Goal: Information Seeking & Learning: Learn about a topic

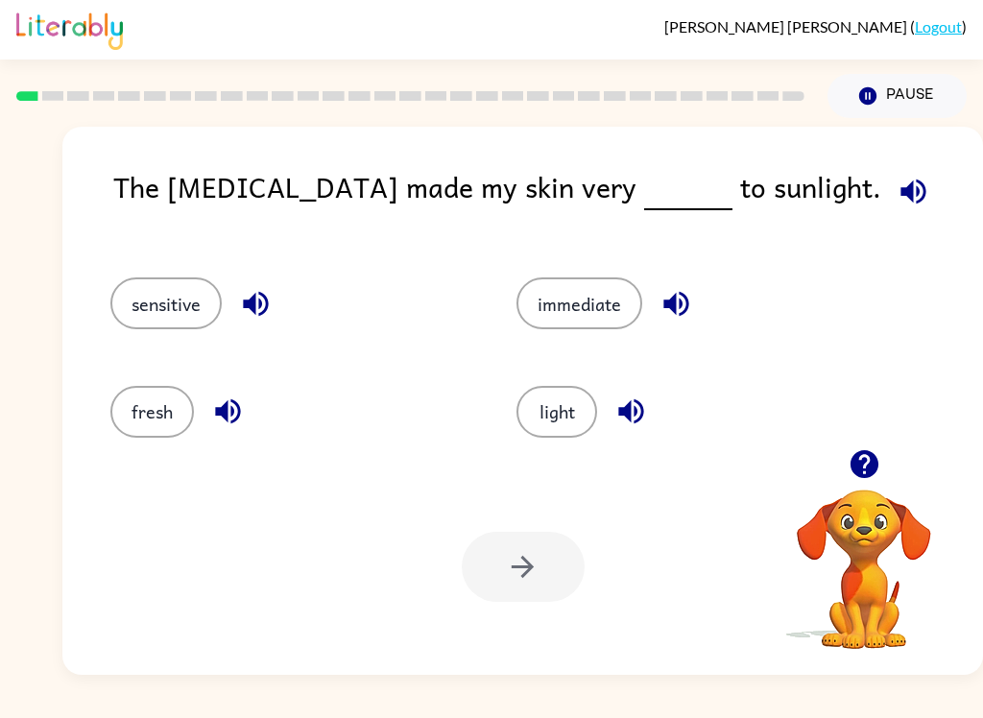
click at [848, 484] on button "button" at bounding box center [864, 464] width 49 height 49
click at [874, 473] on video "Your browser must support playing .mp4 files to use Literably. Please try using…" at bounding box center [864, 556] width 192 height 192
click at [848, 468] on icon "button" at bounding box center [865, 464] width 34 height 34
click at [846, 468] on video "Your browser must support playing .mp4 files to use Literably. Please try using…" at bounding box center [864, 556] width 192 height 192
click at [870, 477] on icon "button" at bounding box center [864, 464] width 28 height 28
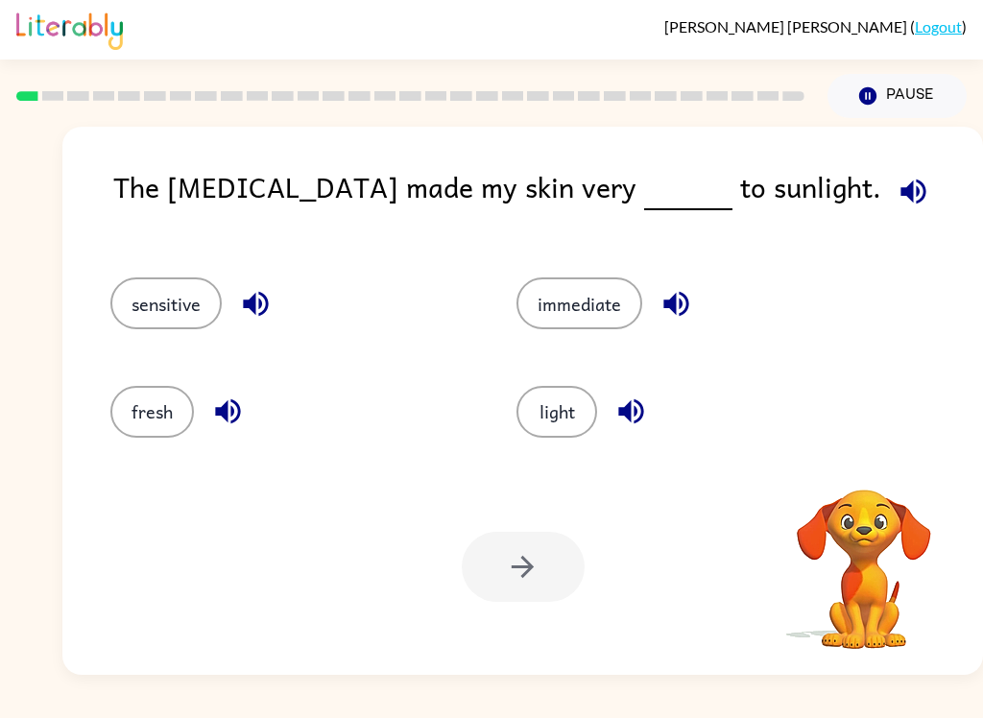
click at [869, 480] on video "Your browser must support playing .mp4 files to use Literably. Please try using…" at bounding box center [864, 556] width 192 height 192
click at [680, 310] on icon "button" at bounding box center [675, 304] width 25 height 25
click at [870, 477] on video "Your browser must support playing .mp4 files to use Literably. Please try using…" at bounding box center [864, 556] width 192 height 192
click at [886, 519] on video "Your browser must support playing .mp4 files to use Literably. Please try using…" at bounding box center [864, 556] width 192 height 192
click at [894, 511] on video "Your browser must support playing .mp4 files to use Literably. Please try using…" at bounding box center [864, 556] width 192 height 192
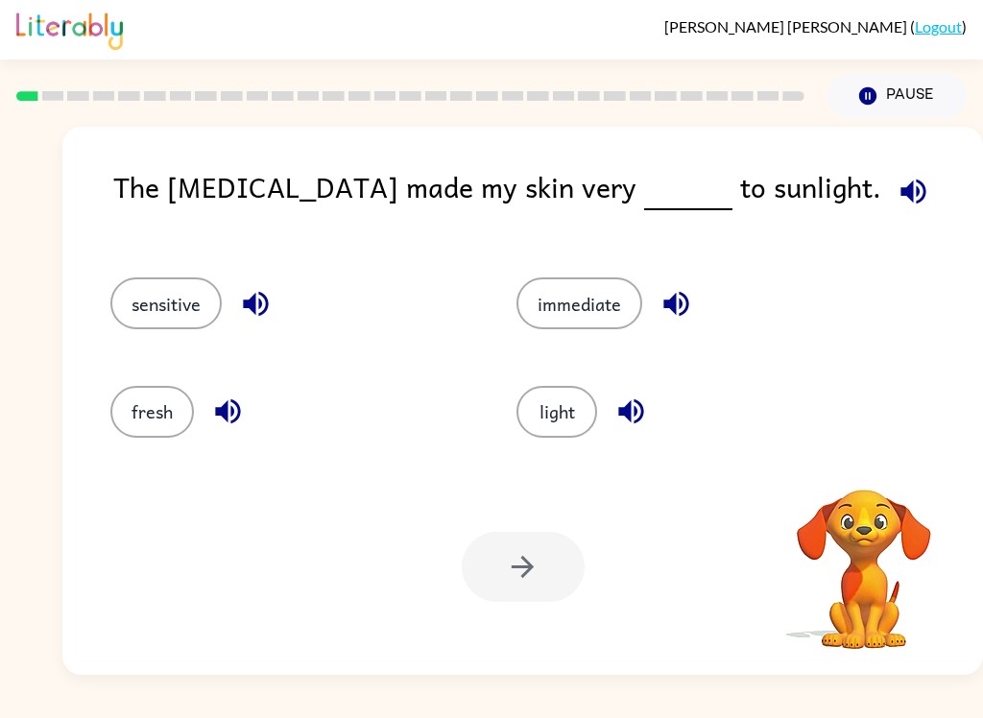
click at [870, 525] on video "Your browser must support playing .mp4 files to use Literably. Please try using…" at bounding box center [864, 556] width 192 height 192
click at [875, 520] on video "Your browser must support playing .mp4 files to use Literably. Please try using…" at bounding box center [864, 556] width 192 height 192
click at [873, 507] on video "Your browser must support playing .mp4 files to use Literably. Please try using…" at bounding box center [864, 556] width 192 height 192
click at [136, 420] on button "fresh" at bounding box center [152, 412] width 84 height 52
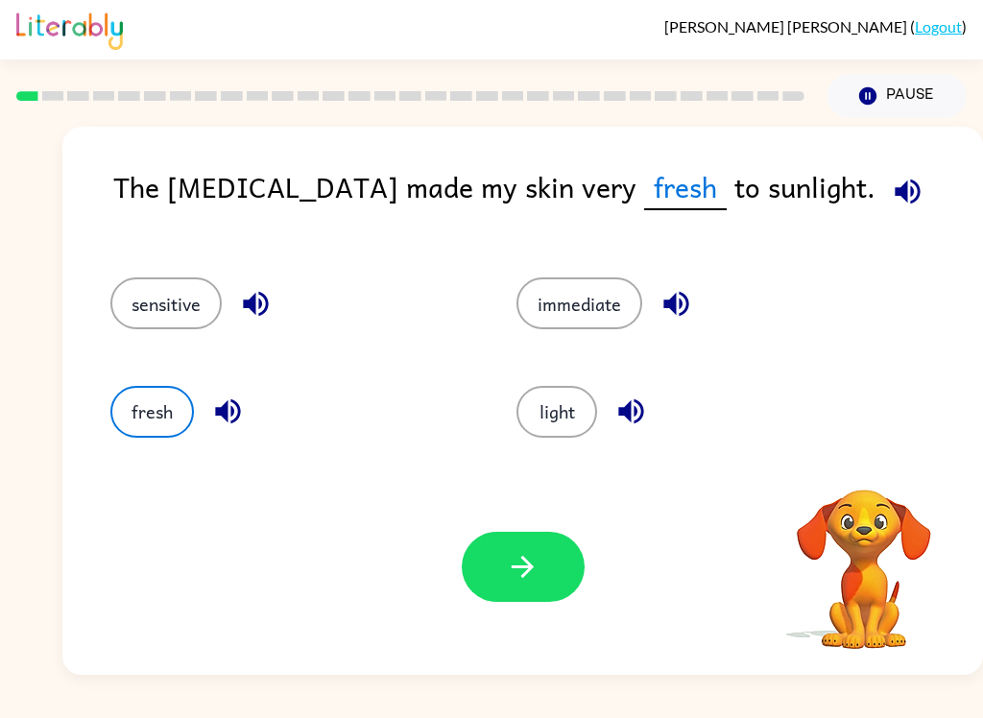
click at [200, 406] on div "fresh" at bounding box center [291, 412] width 362 height 52
click at [506, 567] on icon "button" at bounding box center [523, 567] width 34 height 34
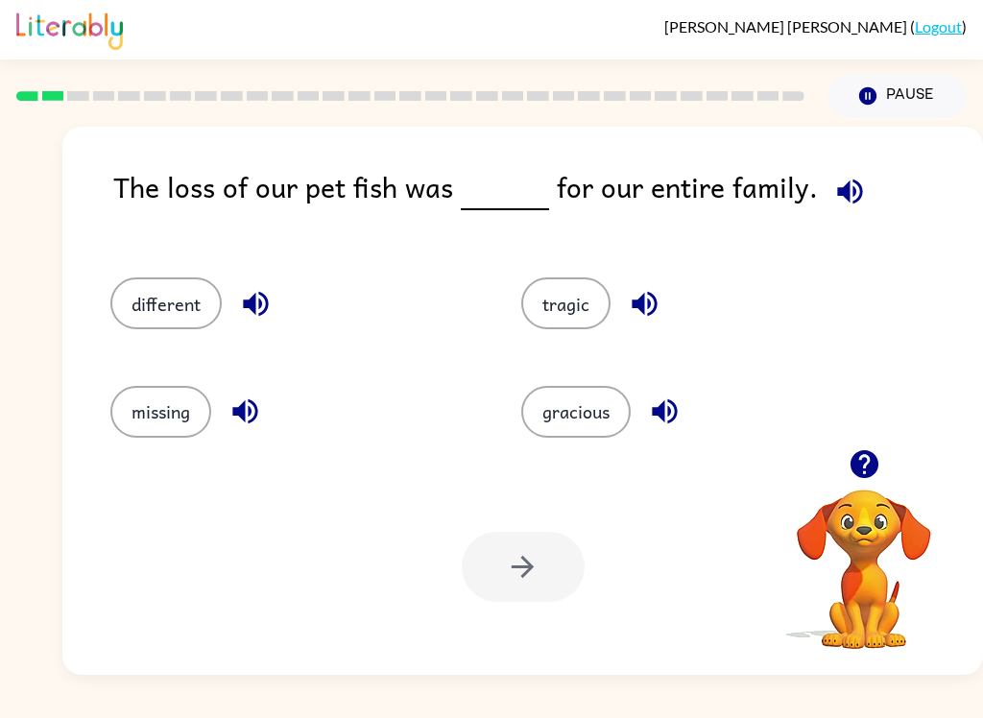
click at [868, 487] on button "button" at bounding box center [864, 464] width 49 height 49
click at [881, 482] on button "button" at bounding box center [864, 464] width 49 height 49
click at [880, 481] on video "Your browser must support playing .mp4 files to use Literably. Please try using…" at bounding box center [864, 556] width 192 height 192
click at [240, 419] on icon "button" at bounding box center [245, 412] width 34 height 34
click at [140, 419] on button "missing" at bounding box center [160, 412] width 101 height 52
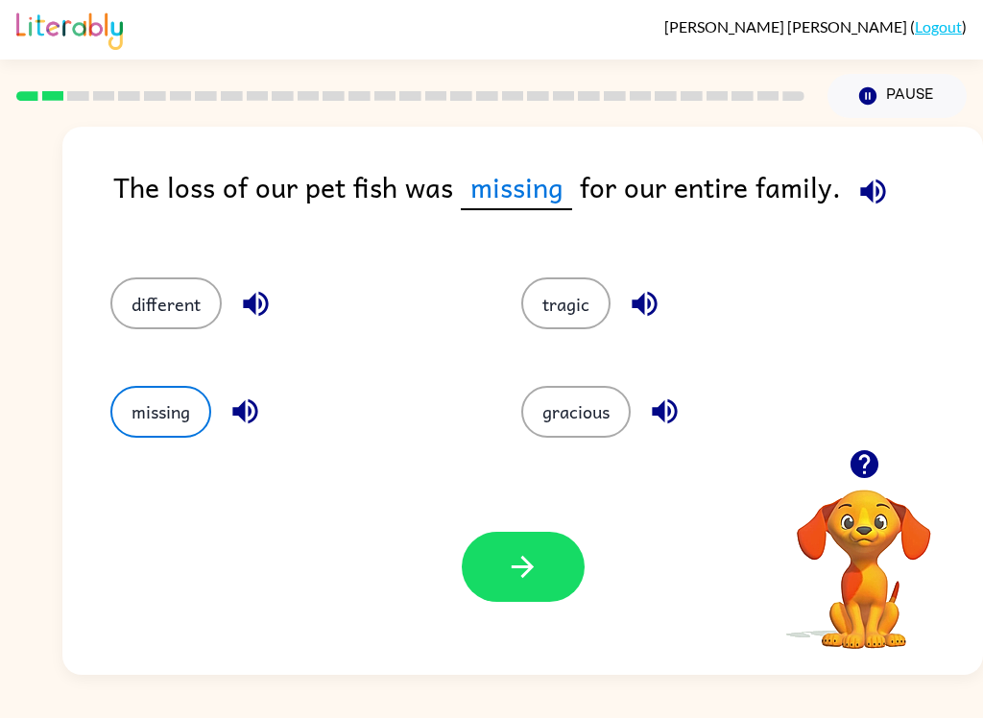
click at [554, 586] on button "button" at bounding box center [523, 567] width 123 height 70
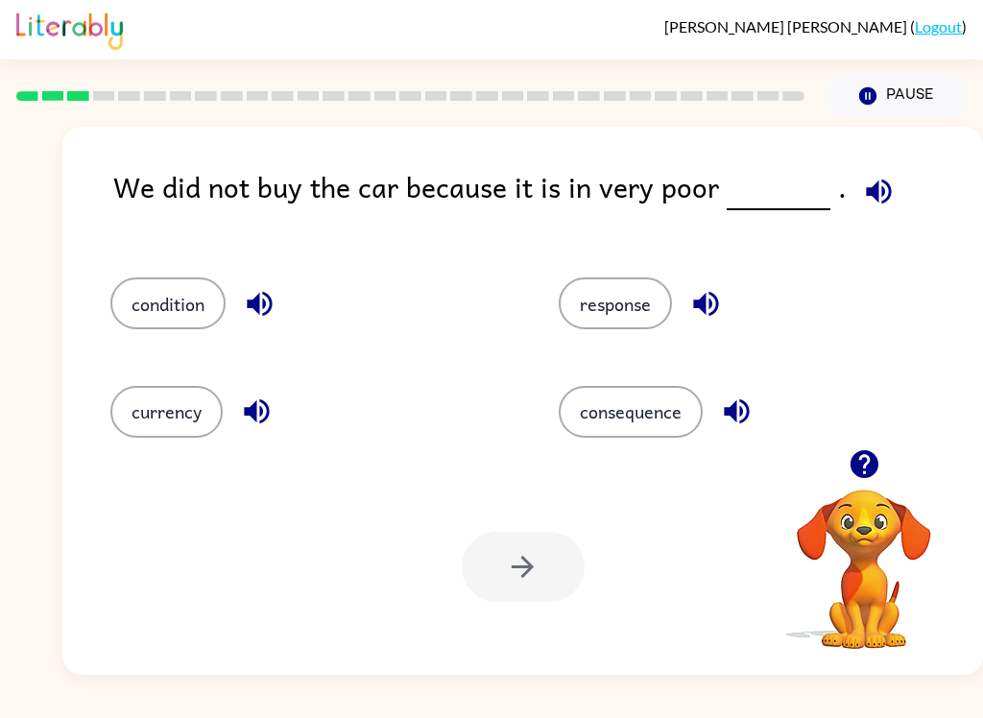
click at [242, 300] on button "button" at bounding box center [259, 303] width 49 height 49
click at [145, 310] on button "condition" at bounding box center [167, 303] width 115 height 52
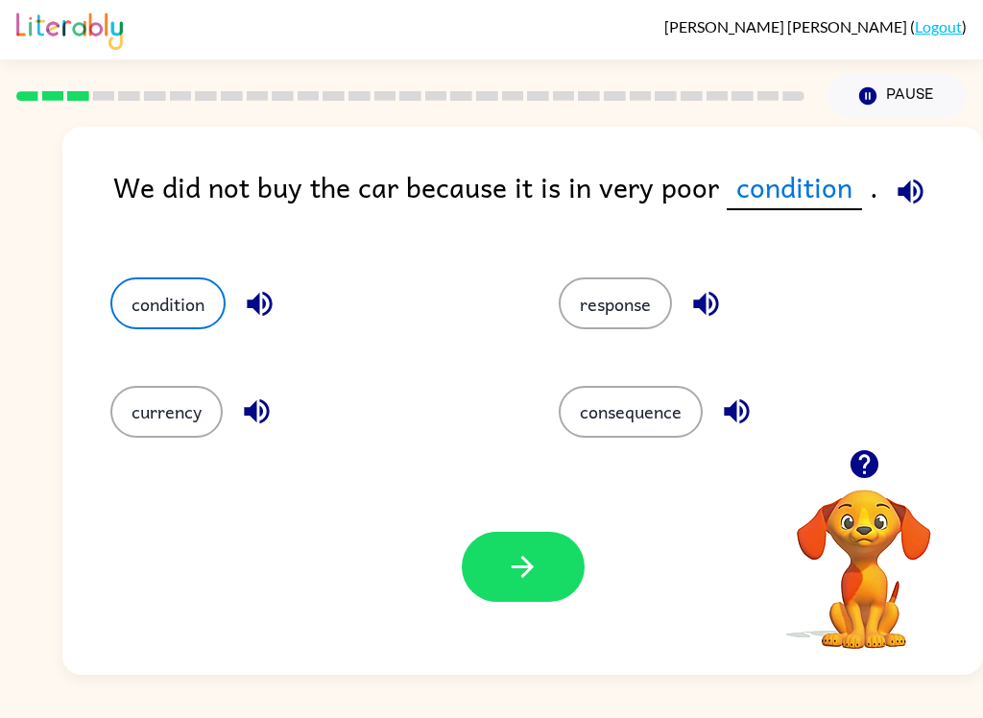
click at [536, 586] on button "button" at bounding box center [523, 567] width 123 height 70
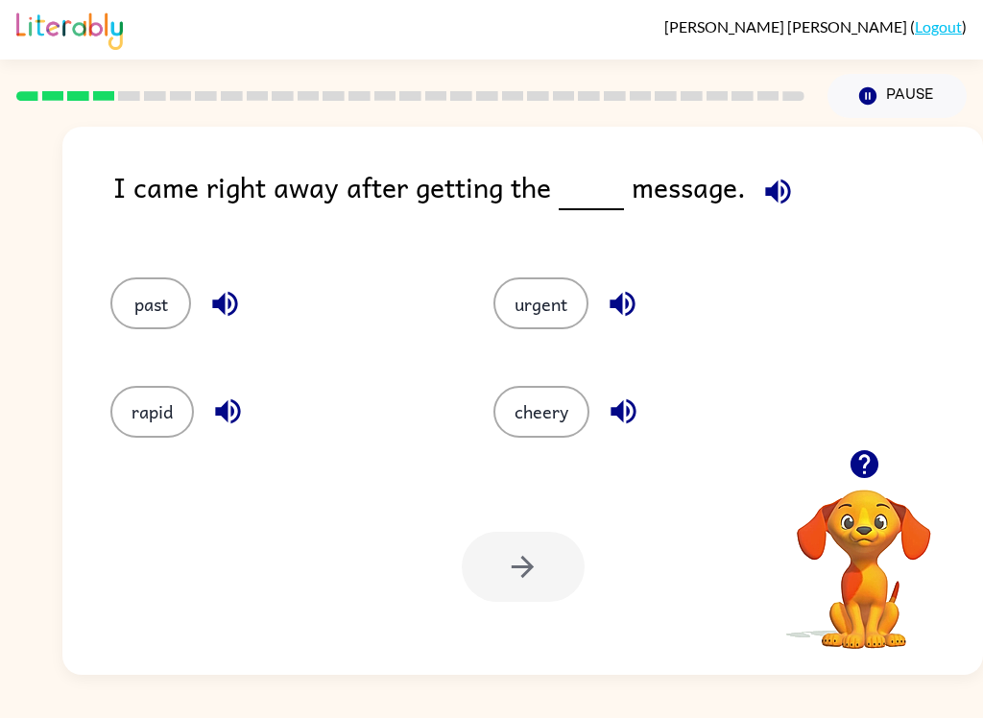
click at [861, 477] on icon "button" at bounding box center [864, 464] width 28 height 28
click at [873, 468] on icon "button" at bounding box center [864, 464] width 28 height 28
click at [865, 475] on icon "button" at bounding box center [864, 464] width 28 height 28
click at [885, 476] on button "button" at bounding box center [864, 464] width 49 height 49
click at [136, 438] on button "rapid" at bounding box center [152, 412] width 84 height 52
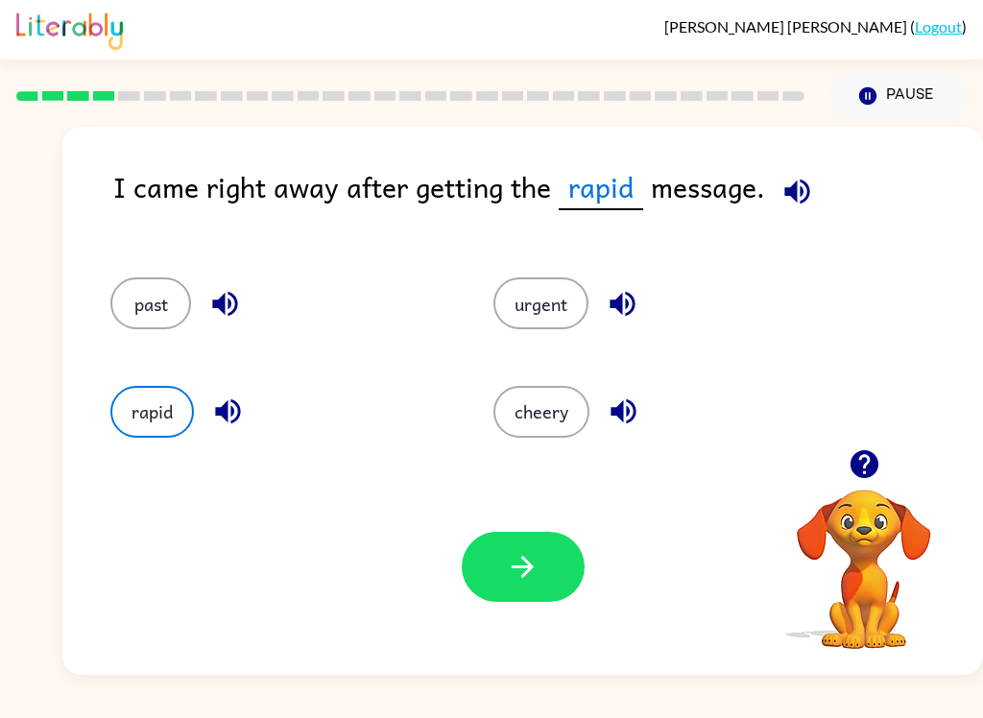
click at [520, 583] on icon "button" at bounding box center [523, 567] width 34 height 34
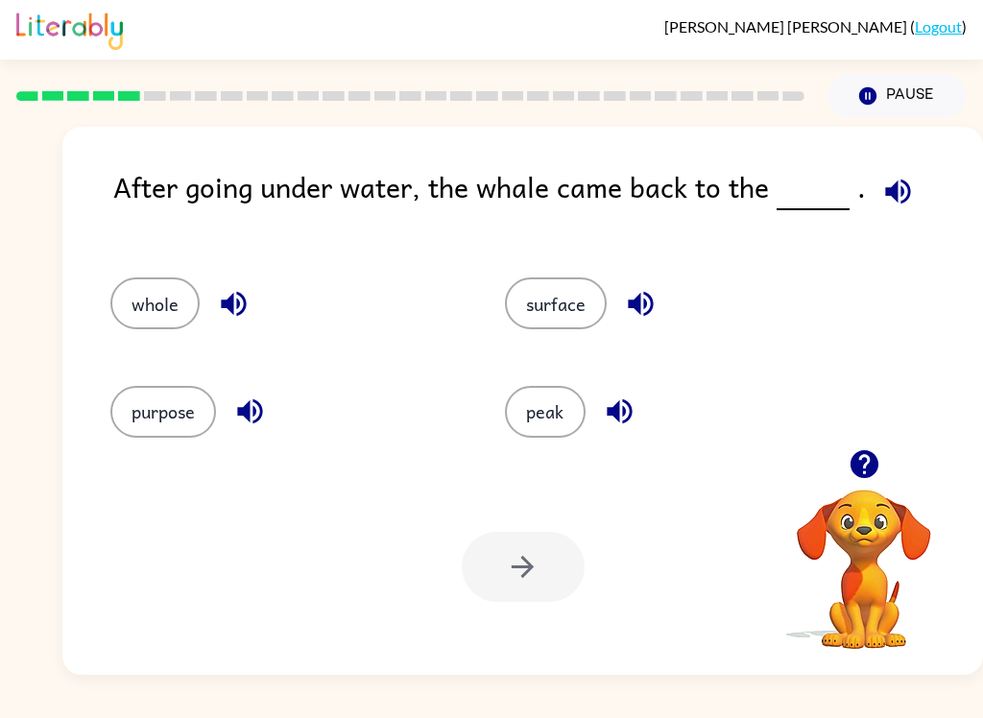
click at [867, 471] on icon "button" at bounding box center [864, 464] width 28 height 28
click at [872, 475] on icon "button" at bounding box center [864, 464] width 28 height 28
click at [118, 305] on button "whole" at bounding box center [154, 303] width 89 height 52
click at [540, 600] on button "button" at bounding box center [523, 567] width 123 height 70
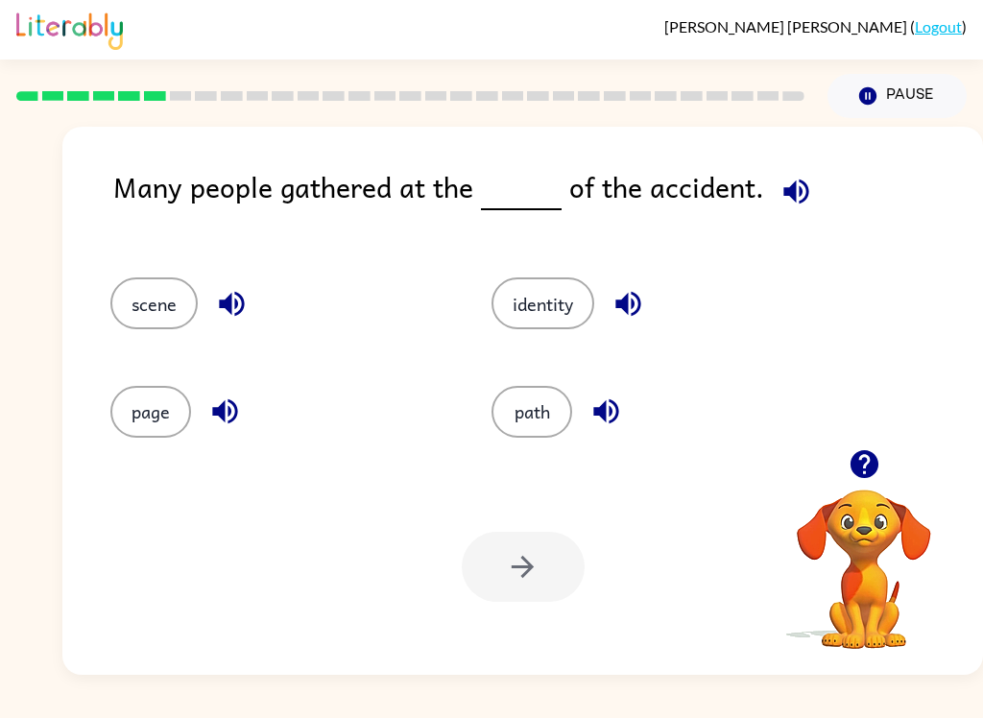
click at [224, 307] on icon "button" at bounding box center [231, 304] width 25 height 25
click at [530, 308] on button "identity" at bounding box center [543, 303] width 103 height 52
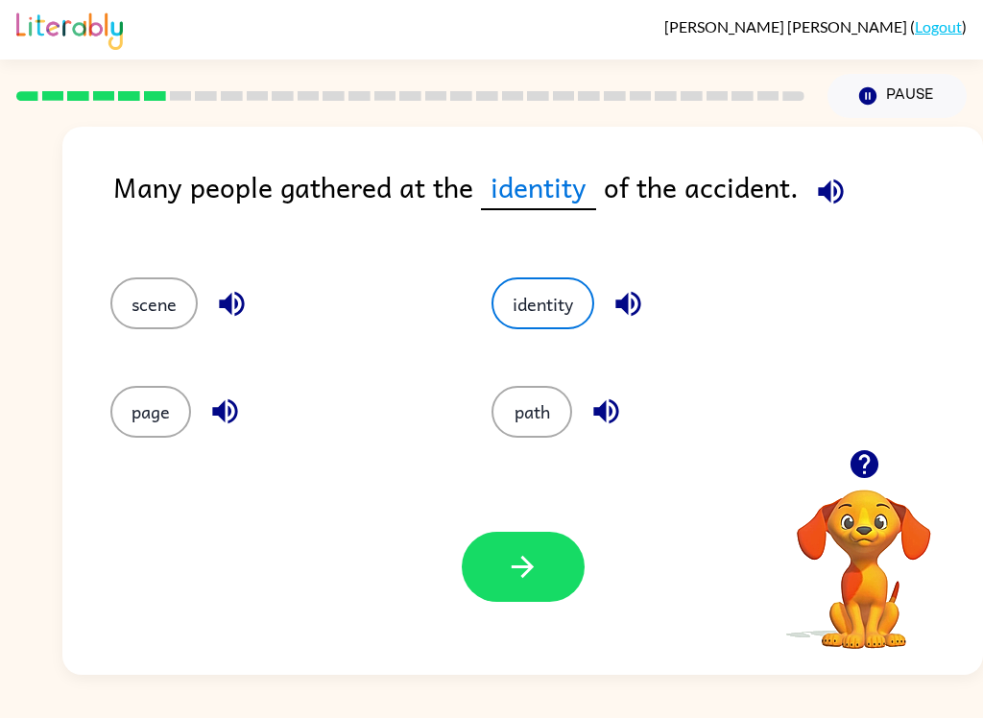
click at [505, 583] on button "button" at bounding box center [523, 567] width 123 height 70
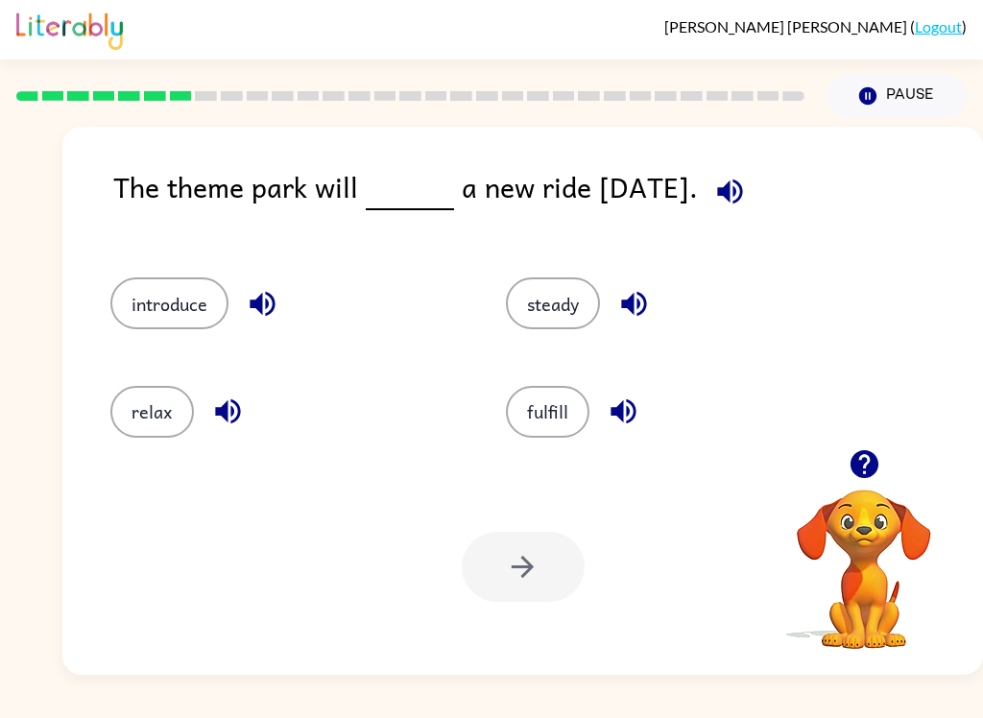
click at [235, 423] on icon "button" at bounding box center [228, 412] width 34 height 34
click at [134, 415] on button "relax" at bounding box center [152, 412] width 84 height 52
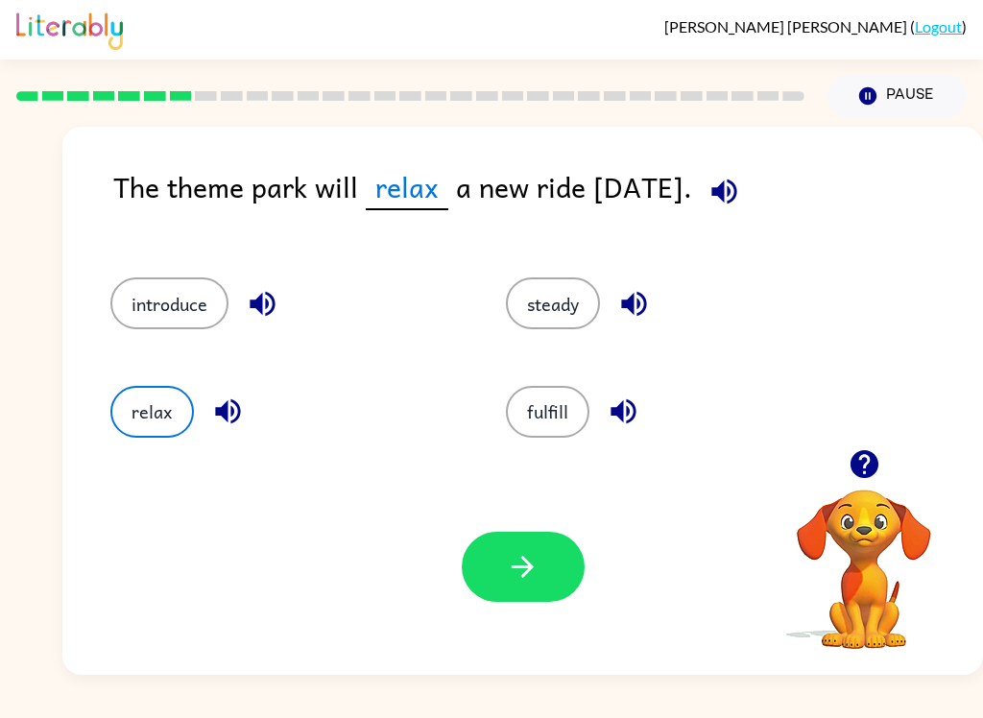
click at [83, 481] on div "Your browser must support playing .mp4 files to use Literably. Please try using…" at bounding box center [522, 567] width 921 height 216
click at [519, 580] on icon "button" at bounding box center [523, 567] width 34 height 34
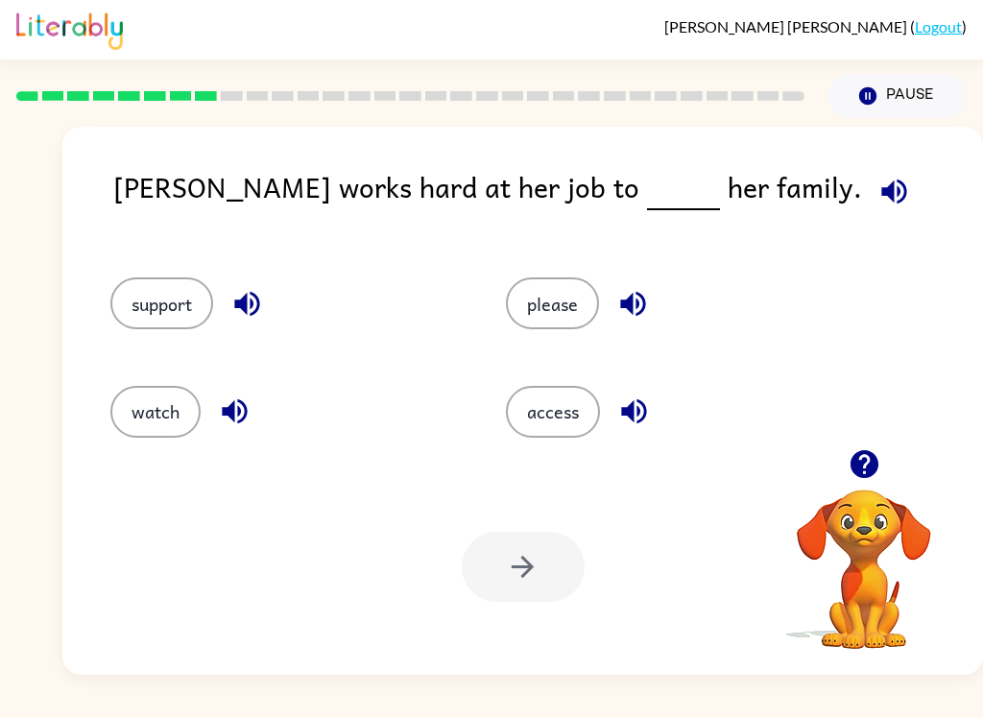
click at [113, 437] on div "watch" at bounding box center [285, 412] width 351 height 52
click at [144, 437] on button "watch" at bounding box center [155, 412] width 90 height 52
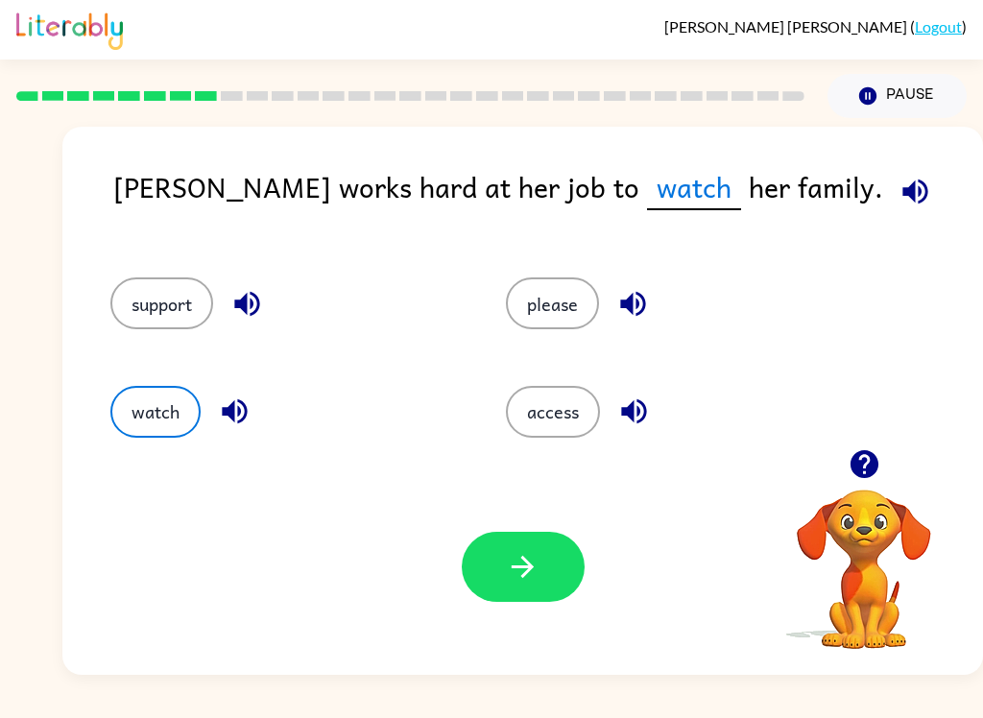
click at [457, 579] on div "Your browser must support playing .mp4 files to use Literably. Please try using…" at bounding box center [522, 567] width 921 height 216
click at [498, 598] on button "button" at bounding box center [523, 567] width 123 height 70
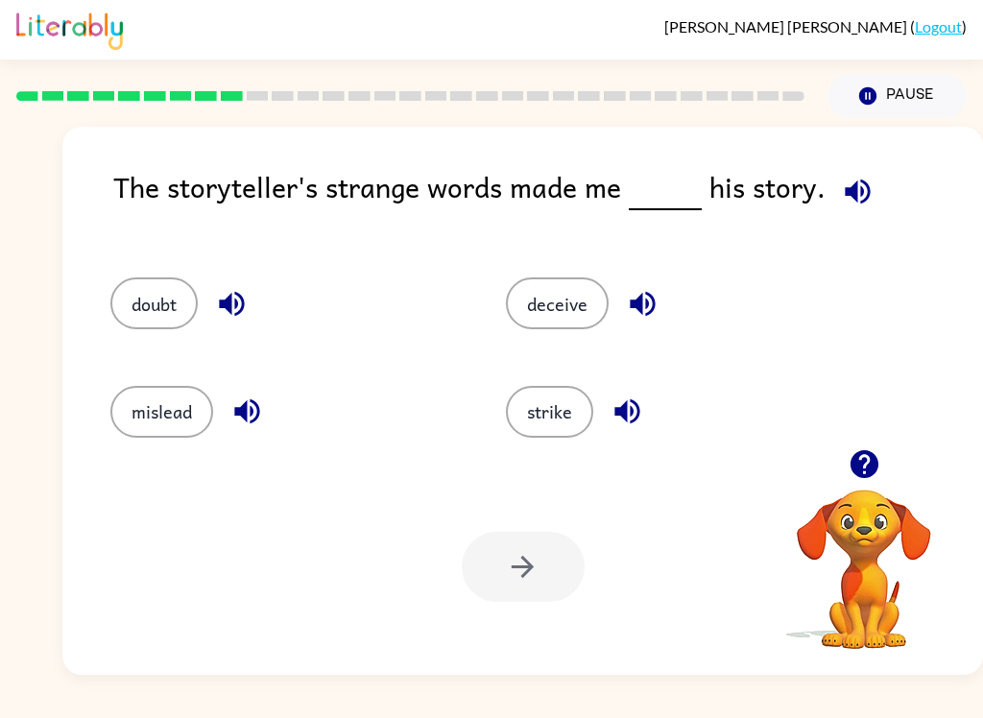
click at [121, 424] on button "mislead" at bounding box center [161, 412] width 103 height 52
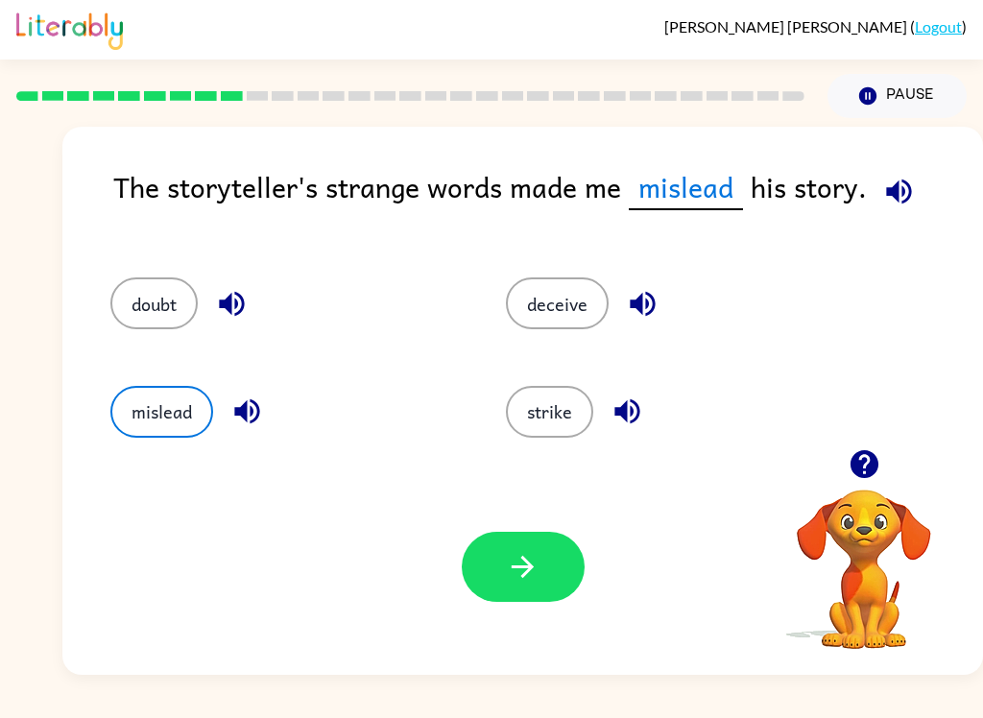
click at [489, 581] on button "button" at bounding box center [523, 567] width 123 height 70
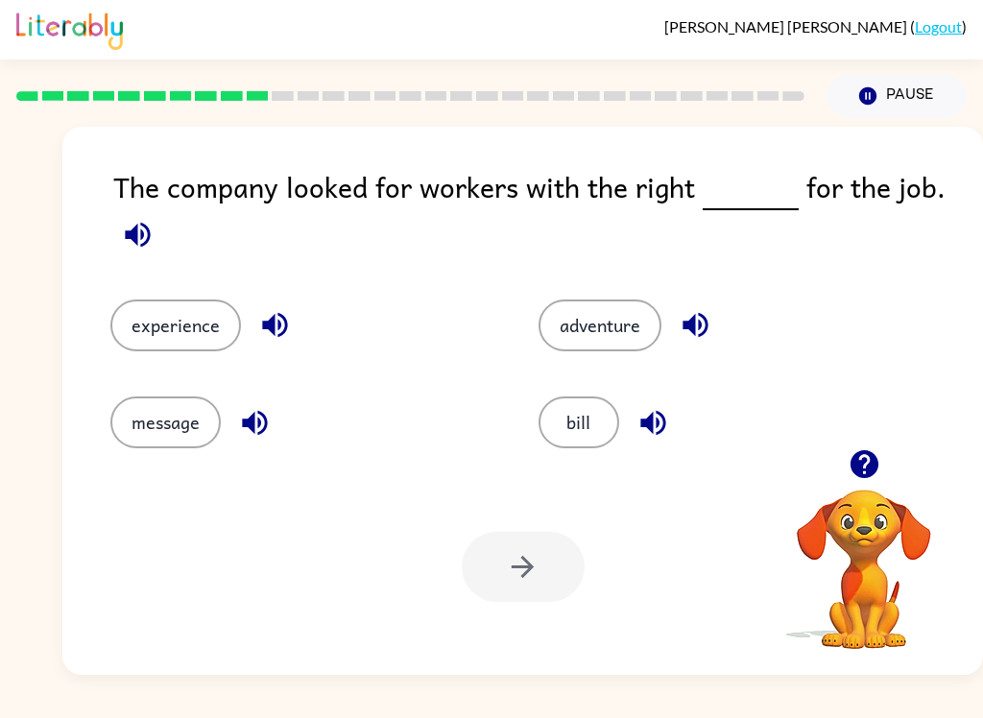
click at [136, 235] on icon "button" at bounding box center [137, 234] width 25 height 25
click at [699, 320] on icon "button" at bounding box center [696, 325] width 34 height 34
click at [117, 228] on button "button" at bounding box center [137, 234] width 49 height 49
click at [123, 235] on icon "button" at bounding box center [138, 235] width 34 height 34
click at [132, 233] on icon "button" at bounding box center [137, 234] width 25 height 25
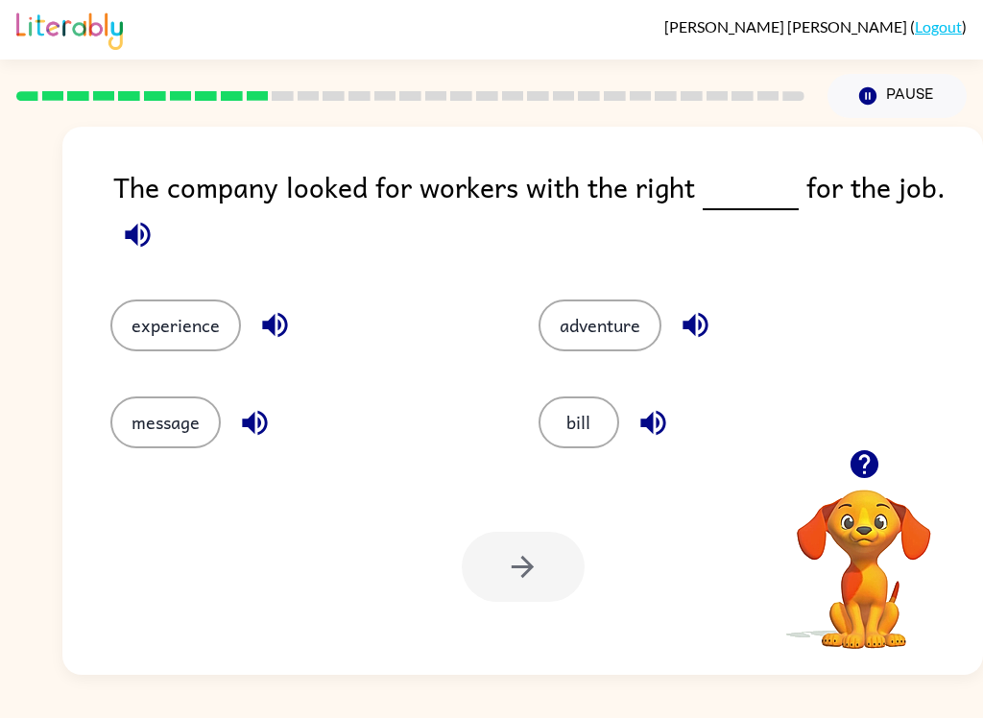
click at [132, 226] on icon "button" at bounding box center [138, 235] width 34 height 34
click at [123, 228] on icon "button" at bounding box center [138, 235] width 34 height 34
click at [121, 228] on icon "button" at bounding box center [138, 235] width 34 height 34
click at [703, 324] on icon "button" at bounding box center [696, 325] width 34 height 34
click at [126, 221] on icon "button" at bounding box center [138, 235] width 34 height 34
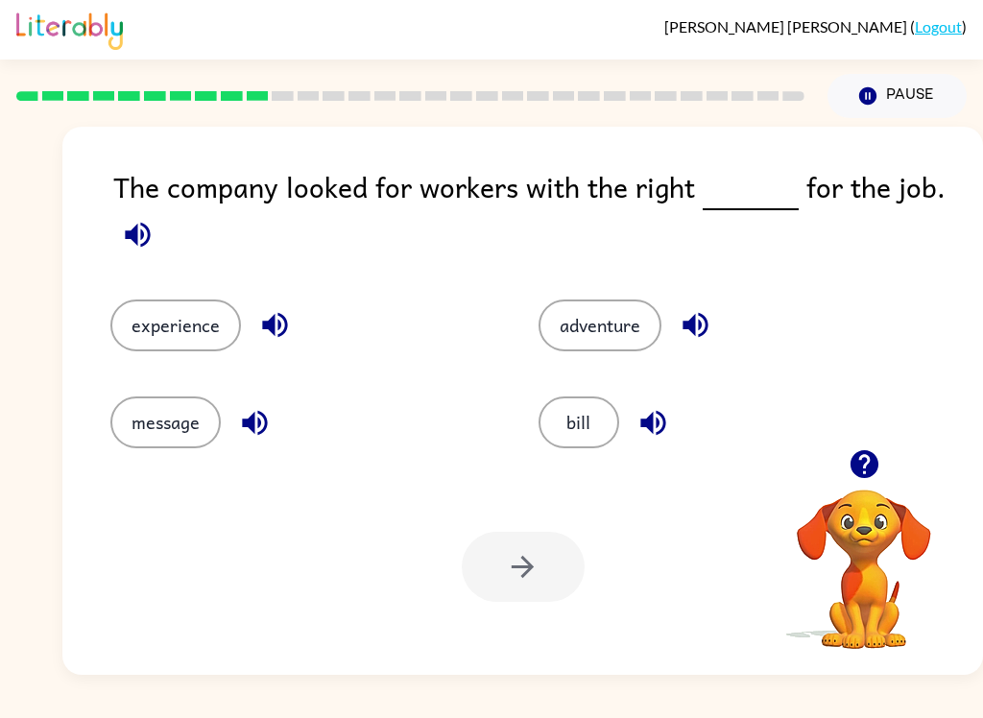
click at [704, 330] on icon "button" at bounding box center [696, 325] width 34 height 34
click at [650, 429] on icon "button" at bounding box center [652, 422] width 25 height 25
click at [130, 223] on icon "button" at bounding box center [138, 235] width 34 height 34
click at [136, 237] on icon "button" at bounding box center [137, 234] width 25 height 25
click at [122, 234] on icon "button" at bounding box center [138, 235] width 34 height 34
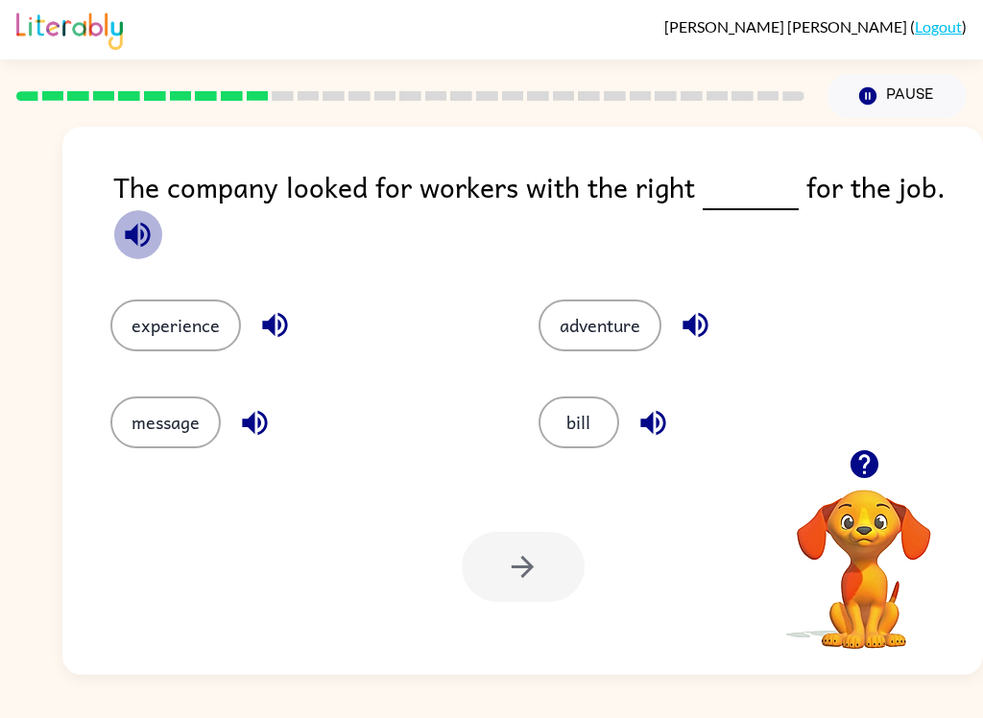
click at [130, 241] on icon "button" at bounding box center [137, 234] width 25 height 25
click at [123, 233] on icon "button" at bounding box center [138, 235] width 34 height 34
click at [130, 251] on icon "button" at bounding box center [138, 235] width 34 height 34
click at [653, 440] on icon "button" at bounding box center [653, 423] width 34 height 34
click at [595, 417] on button "bill" at bounding box center [579, 422] width 81 height 52
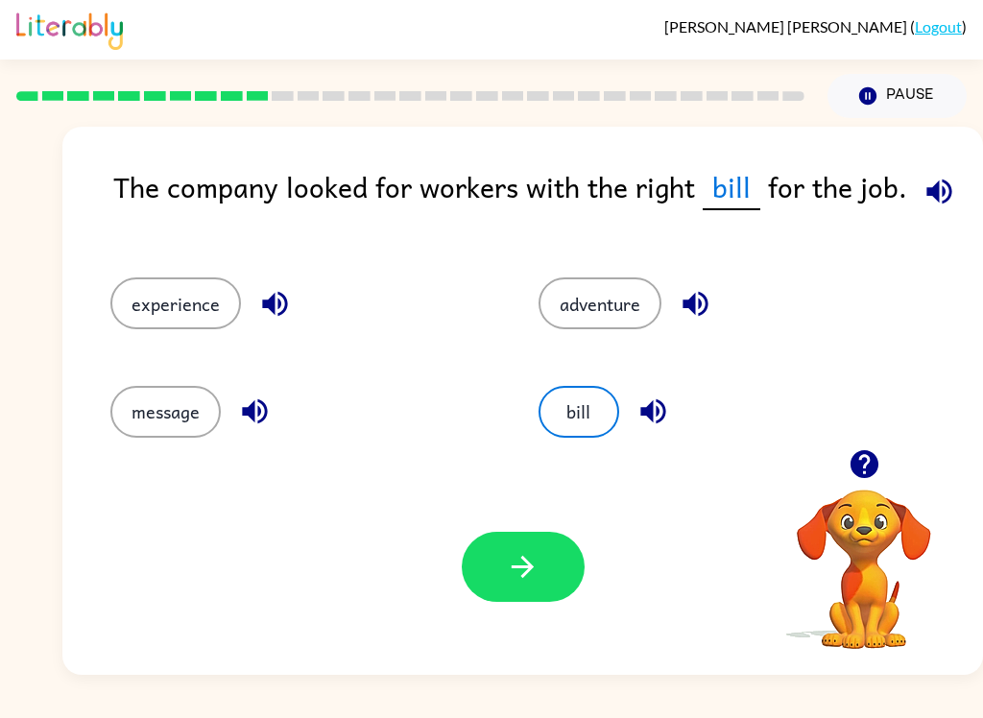
click at [521, 619] on div "Your browser must support playing .mp4 files to use Literably. Please try using…" at bounding box center [522, 567] width 921 height 216
click at [535, 573] on icon "button" at bounding box center [523, 567] width 34 height 34
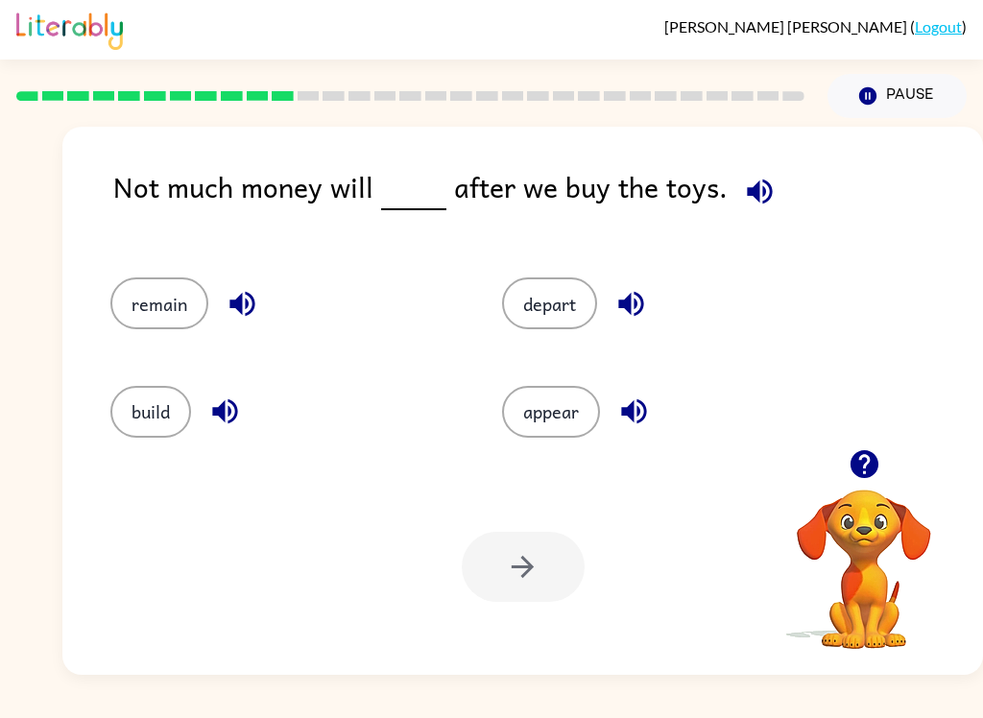
click at [634, 312] on icon "button" at bounding box center [631, 304] width 34 height 34
click at [748, 207] on icon "button" at bounding box center [760, 192] width 34 height 34
click at [243, 416] on button "button" at bounding box center [225, 411] width 49 height 49
click at [136, 405] on button "build" at bounding box center [150, 412] width 81 height 52
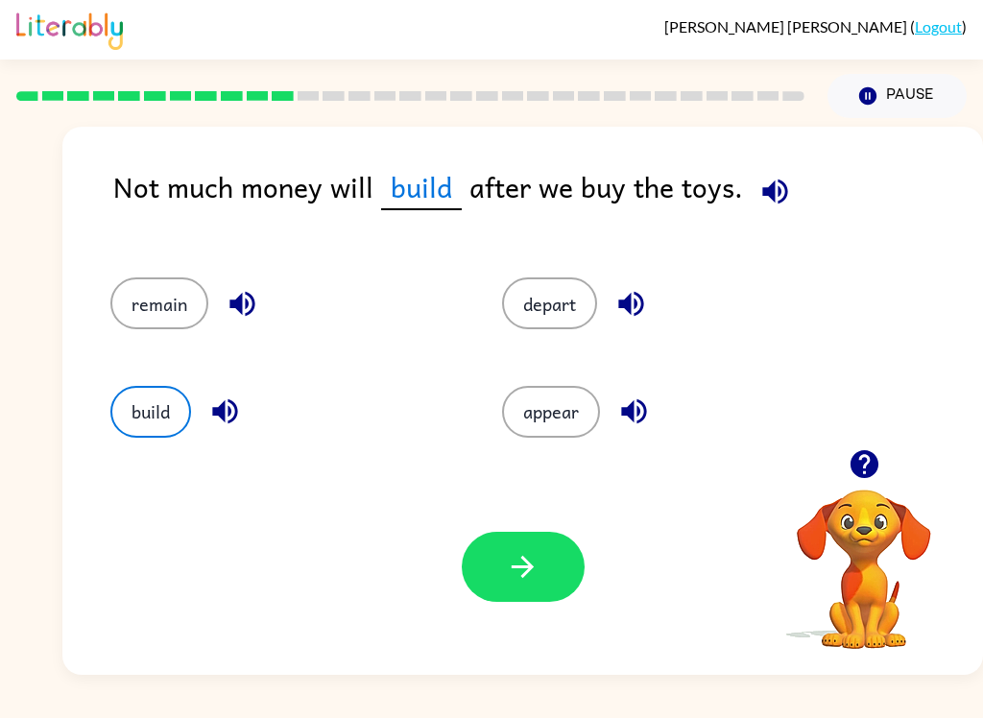
click at [534, 628] on div "Your browser must support playing .mp4 files to use Literably. Please try using…" at bounding box center [522, 567] width 921 height 216
click at [554, 576] on button "button" at bounding box center [523, 567] width 123 height 70
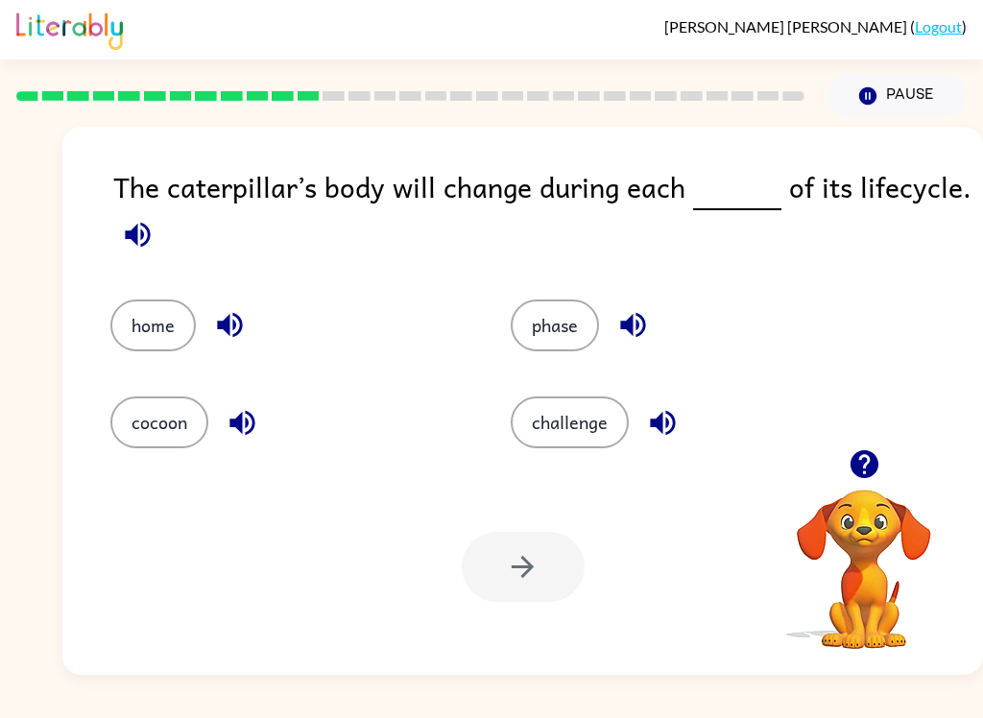
click at [139, 420] on button "cocoon" at bounding box center [159, 422] width 98 height 52
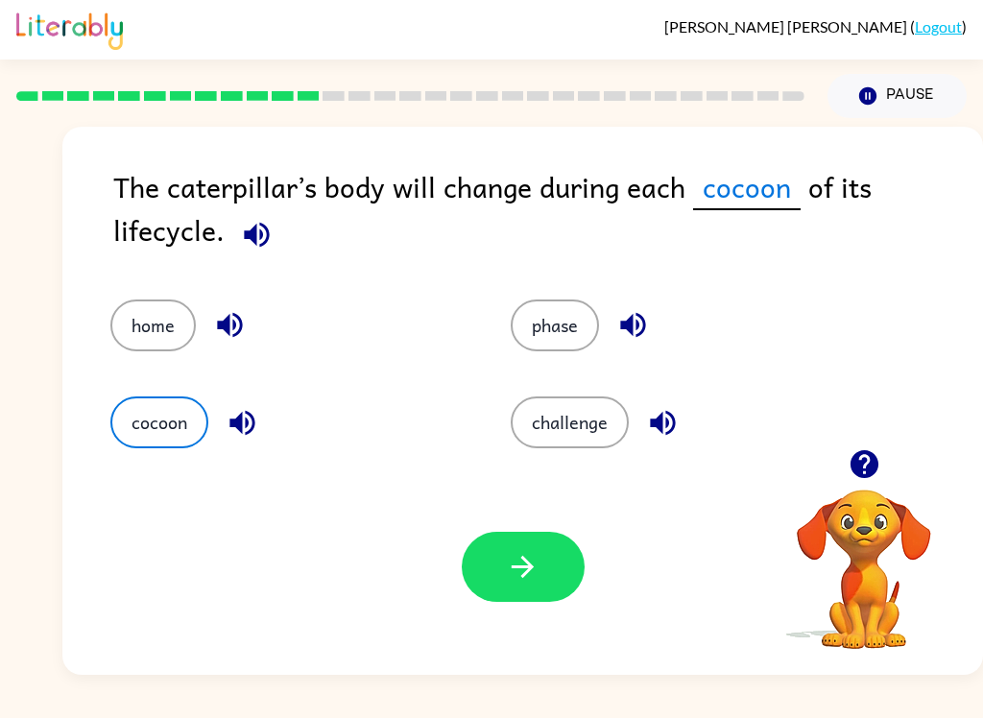
click at [513, 553] on icon "button" at bounding box center [523, 567] width 34 height 34
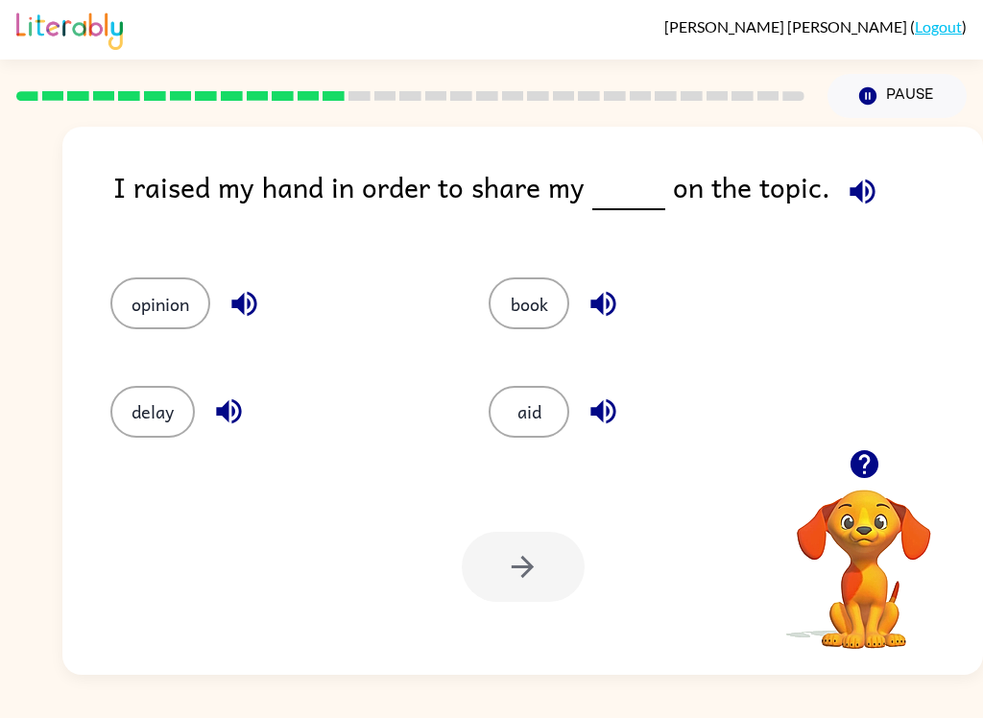
click at [134, 306] on button "opinion" at bounding box center [160, 303] width 100 height 52
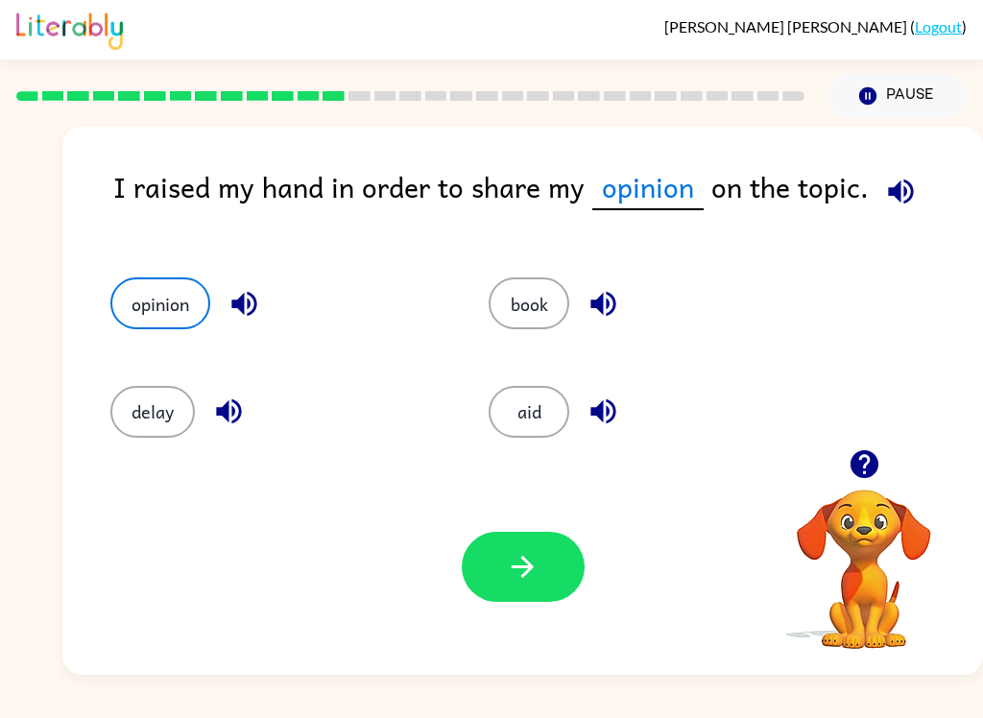
click at [587, 540] on div "Your browser must support playing .mp4 files to use Literably. Please try using…" at bounding box center [522, 567] width 921 height 216
click at [541, 576] on button "button" at bounding box center [523, 567] width 123 height 70
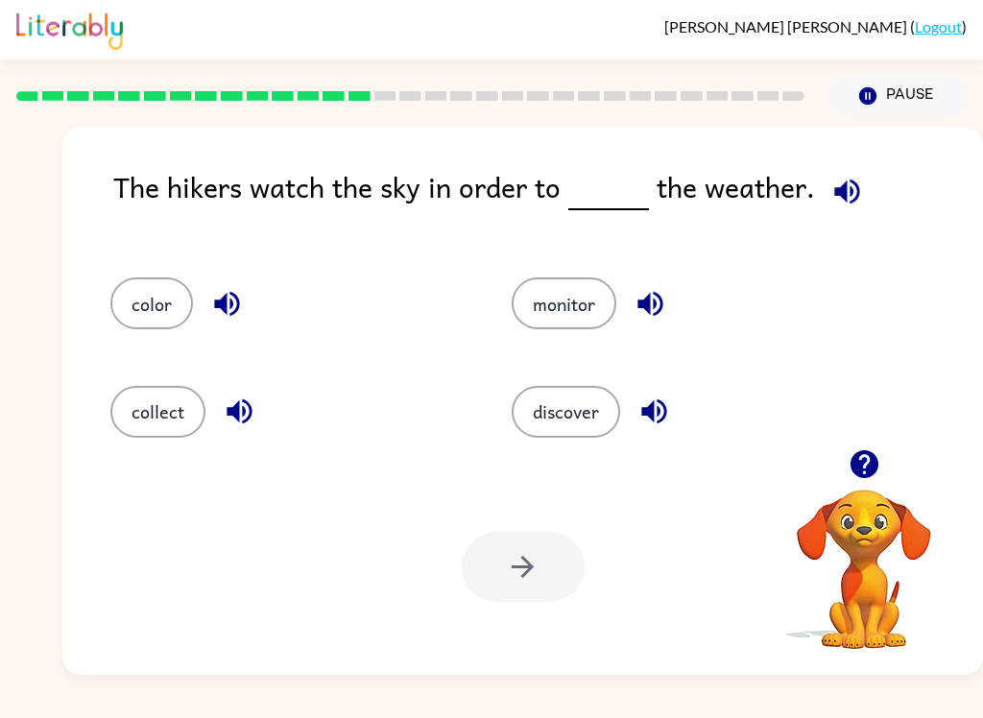
click at [875, 470] on icon "button" at bounding box center [864, 464] width 28 height 28
click at [840, 197] on icon "button" at bounding box center [846, 191] width 25 height 25
click at [851, 186] on icon "button" at bounding box center [846, 191] width 25 height 25
click at [815, 203] on span at bounding box center [843, 186] width 57 height 43
click at [840, 189] on icon "button" at bounding box center [846, 191] width 25 height 25
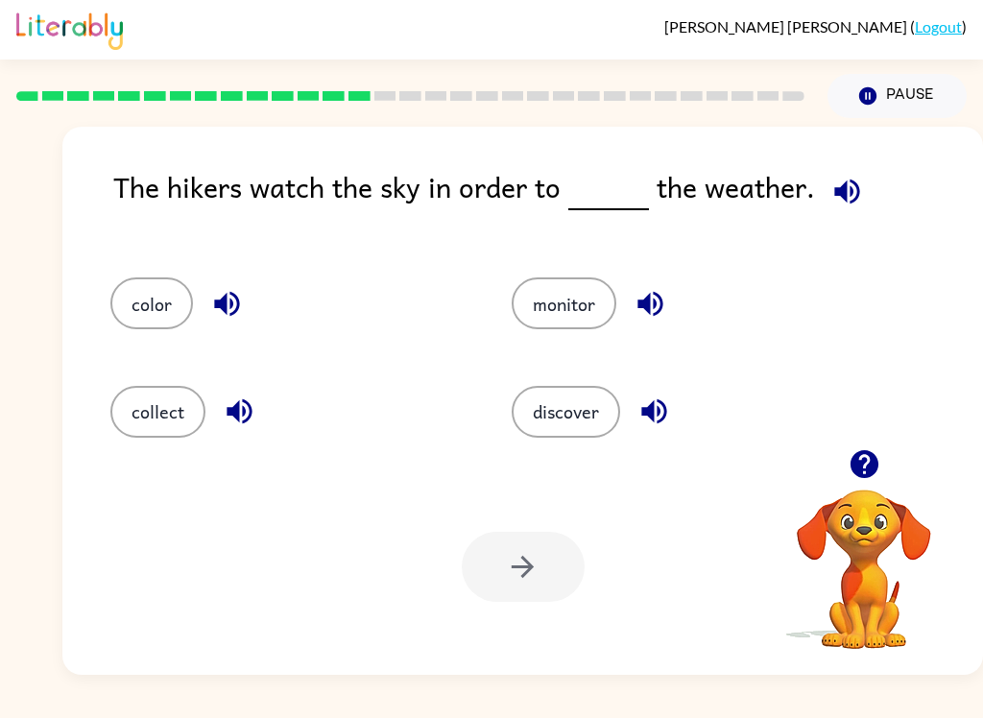
click at [841, 201] on icon "button" at bounding box center [847, 192] width 34 height 34
click at [237, 324] on button "button" at bounding box center [227, 303] width 49 height 49
click at [172, 316] on button "color" at bounding box center [151, 303] width 83 height 52
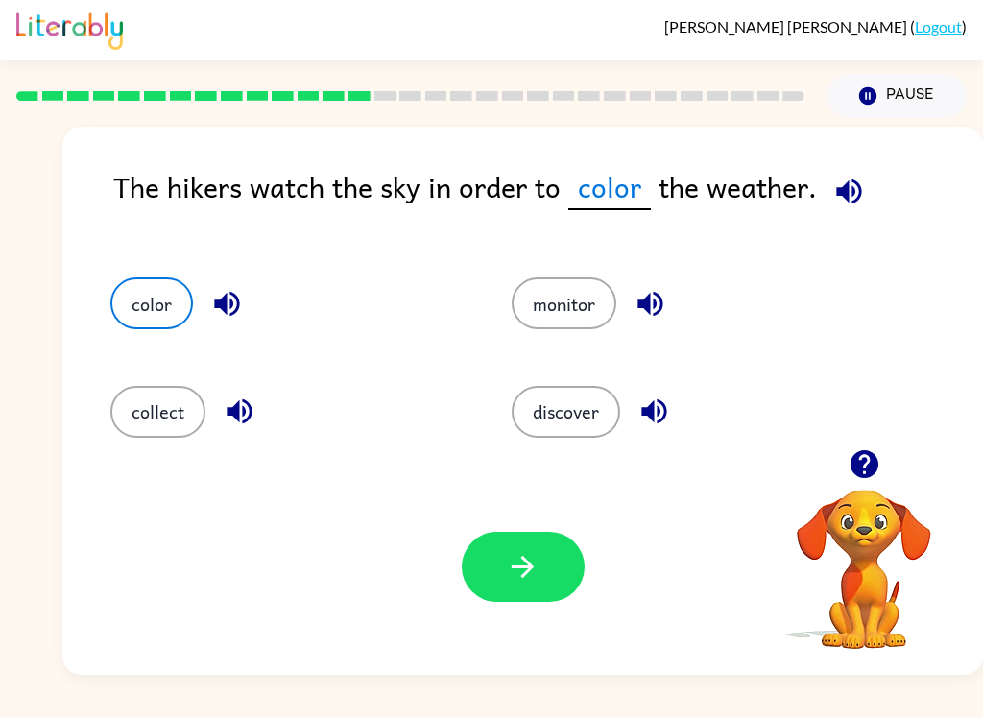
click at [493, 598] on button "button" at bounding box center [523, 567] width 123 height 70
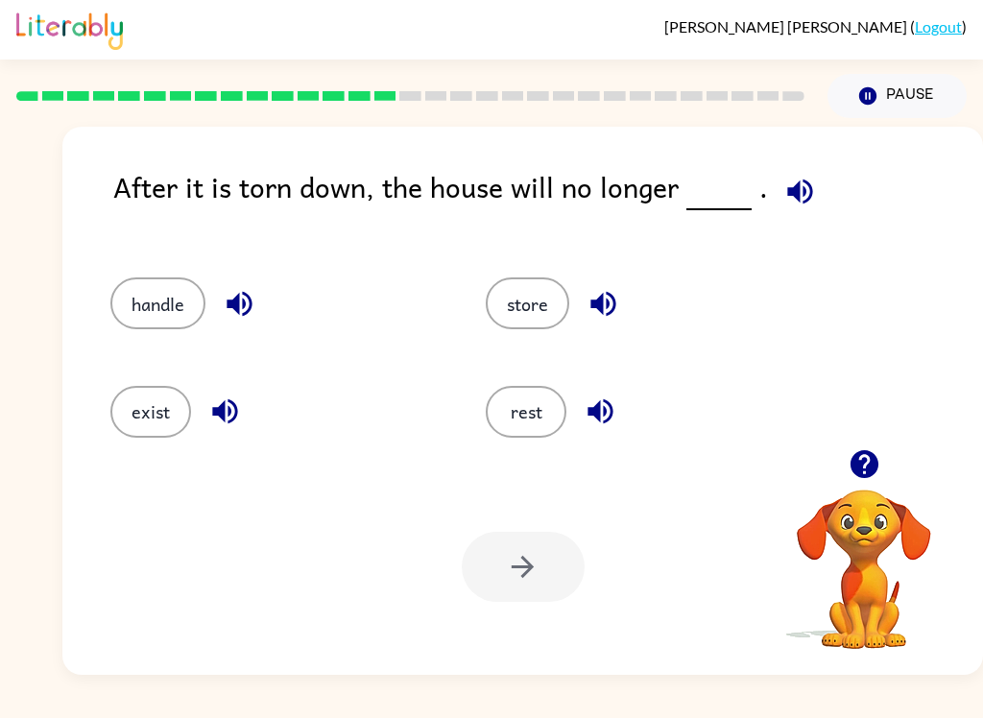
click at [541, 303] on button "store" at bounding box center [528, 303] width 84 height 52
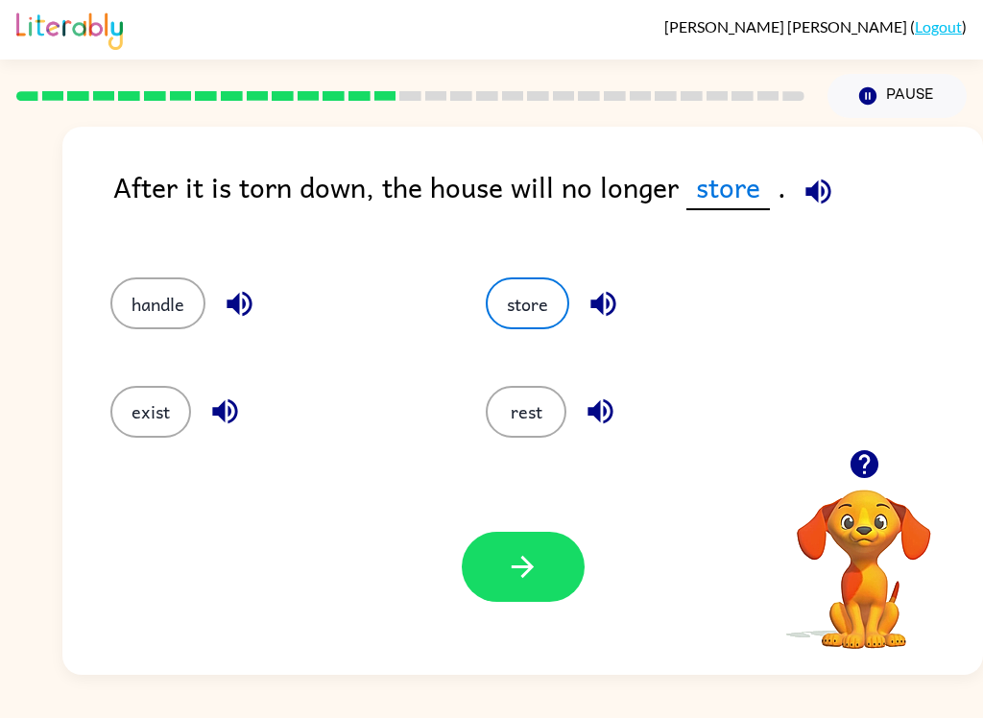
click at [828, 184] on icon "button" at bounding box center [819, 192] width 34 height 34
click at [815, 198] on icon "button" at bounding box center [819, 192] width 34 height 34
click at [238, 300] on icon "button" at bounding box center [239, 304] width 25 height 25
click at [535, 557] on icon "button" at bounding box center [523, 567] width 34 height 34
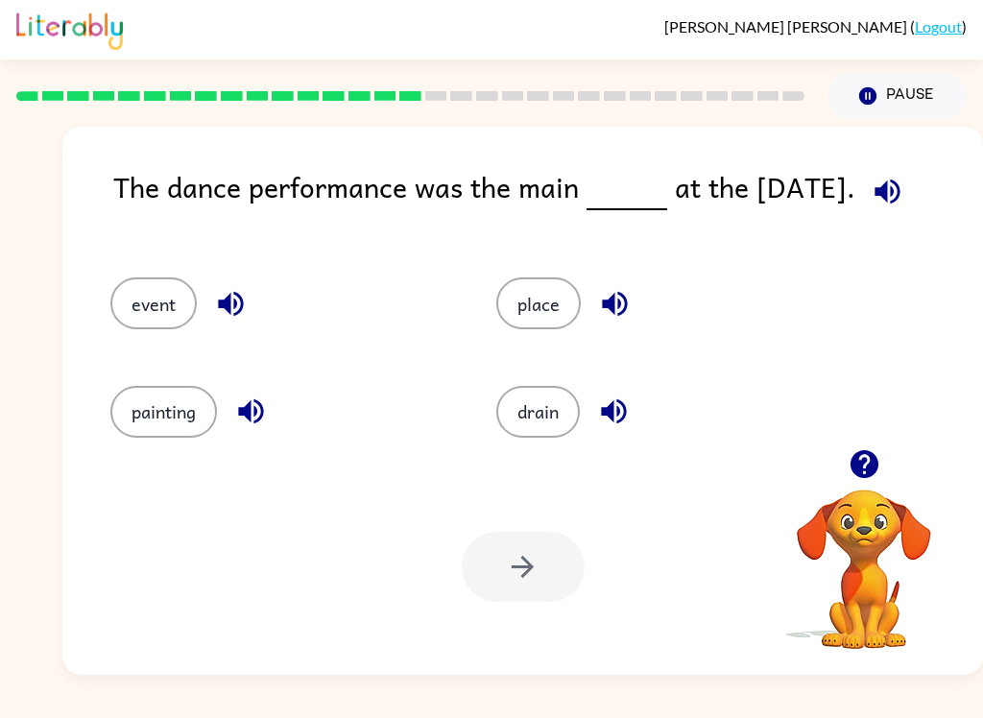
click at [239, 315] on icon "button" at bounding box center [230, 304] width 25 height 25
click at [507, 552] on div at bounding box center [523, 567] width 123 height 70
click at [160, 303] on button "event" at bounding box center [153, 303] width 86 height 52
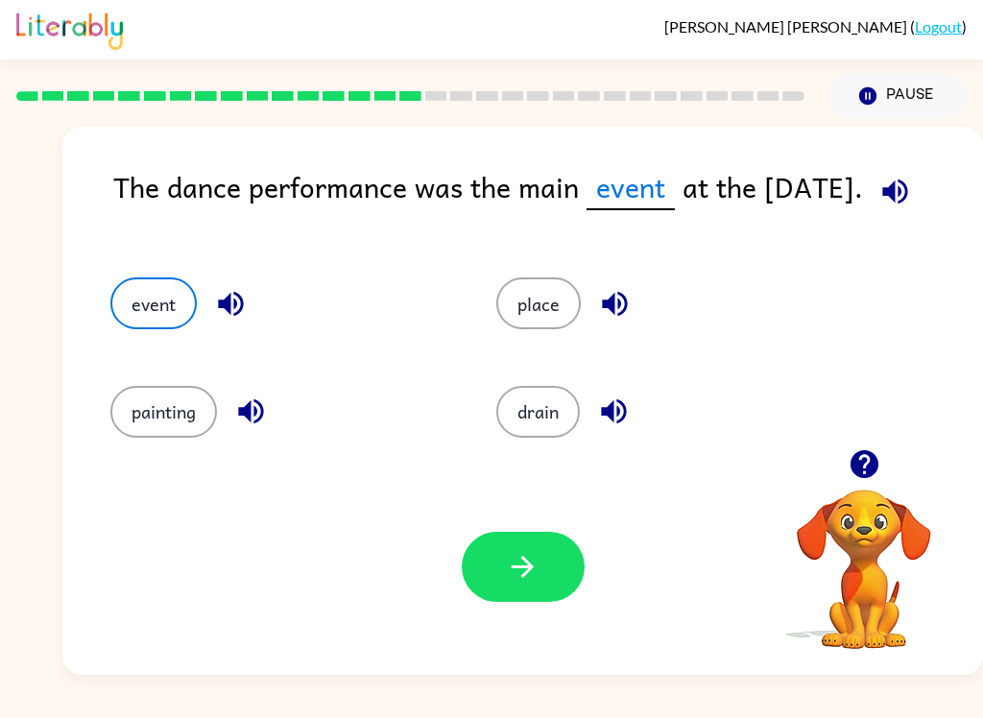
click at [510, 529] on div "Your browser must support playing .mp4 files to use Literably. Please try using…" at bounding box center [522, 567] width 921 height 216
click at [505, 600] on button "button" at bounding box center [523, 567] width 123 height 70
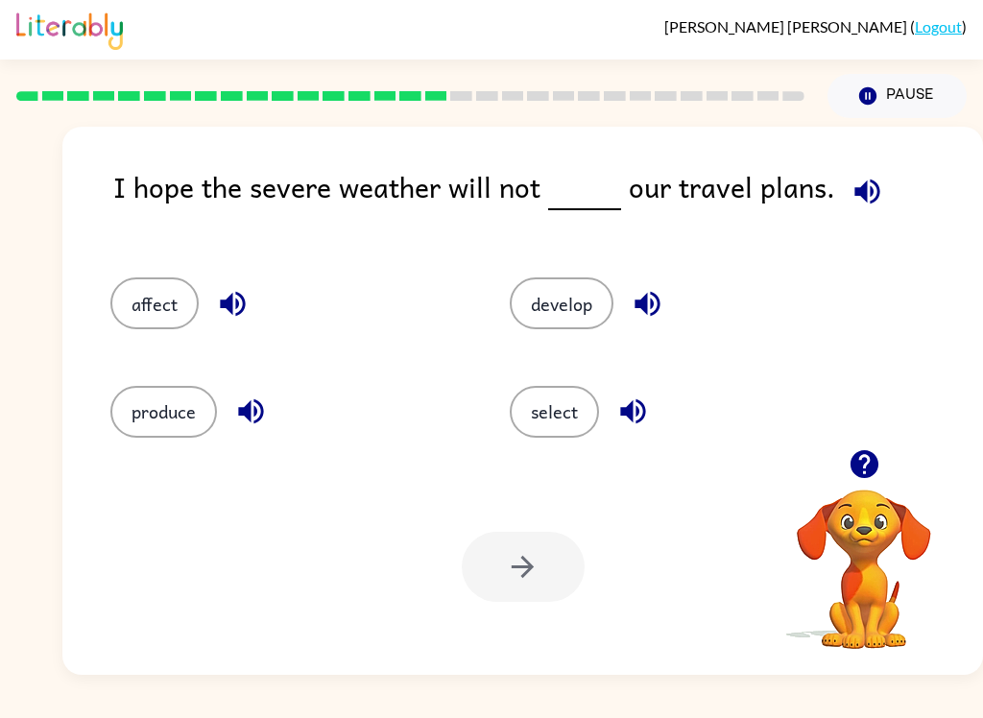
click at [867, 196] on icon "button" at bounding box center [868, 192] width 34 height 34
click at [194, 435] on button "produce" at bounding box center [163, 412] width 107 height 52
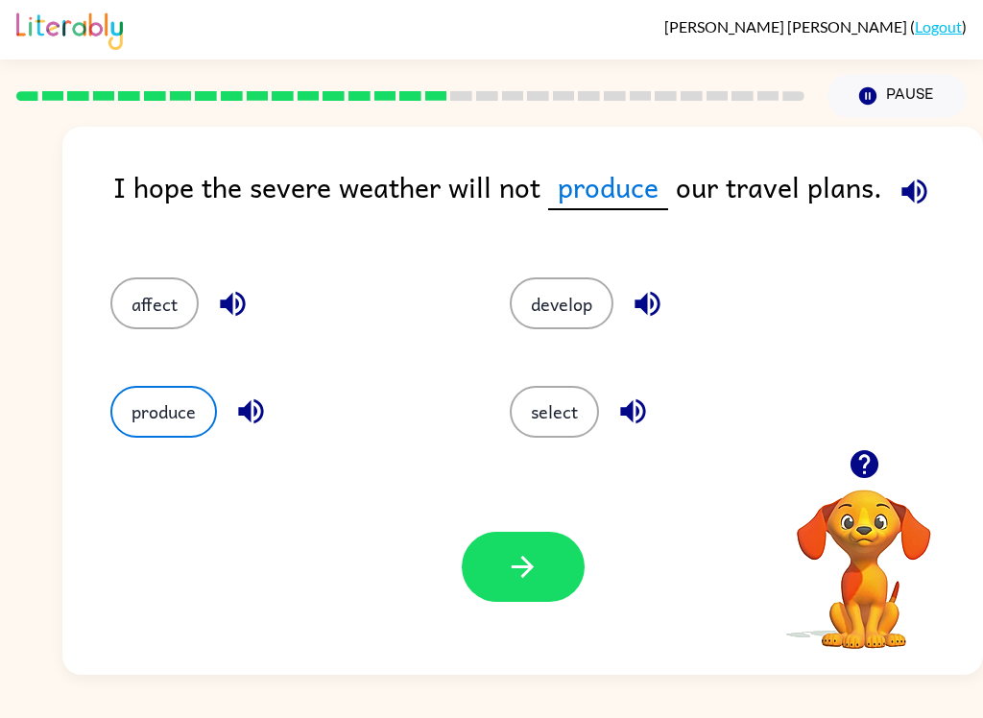
click at [544, 588] on button "button" at bounding box center [523, 567] width 123 height 70
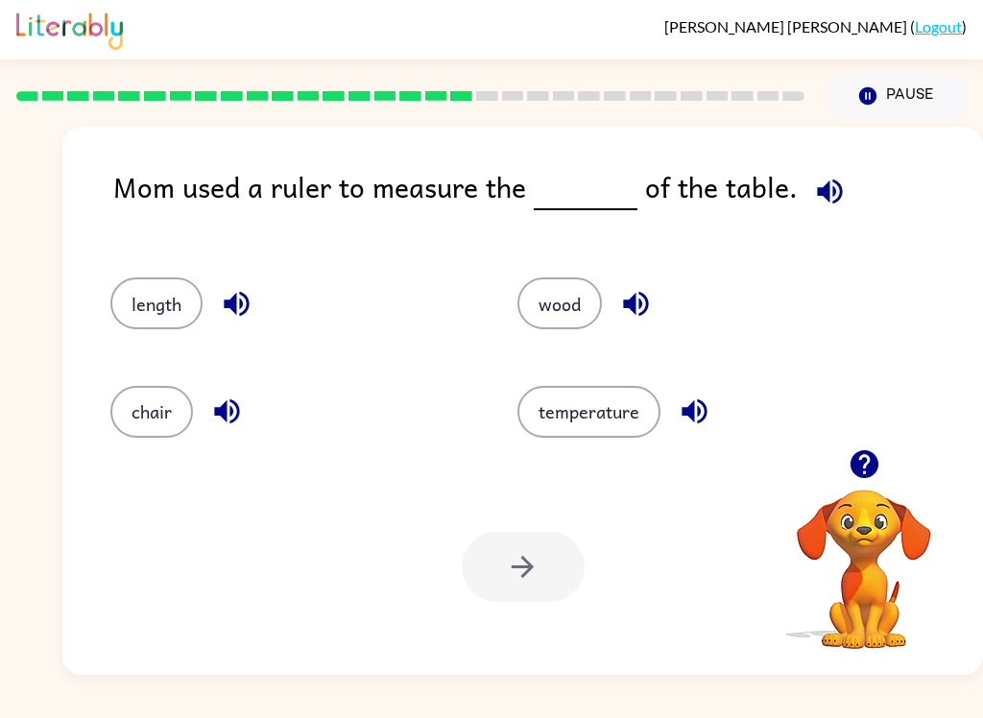
click at [538, 395] on button "temperature" at bounding box center [588, 412] width 143 height 52
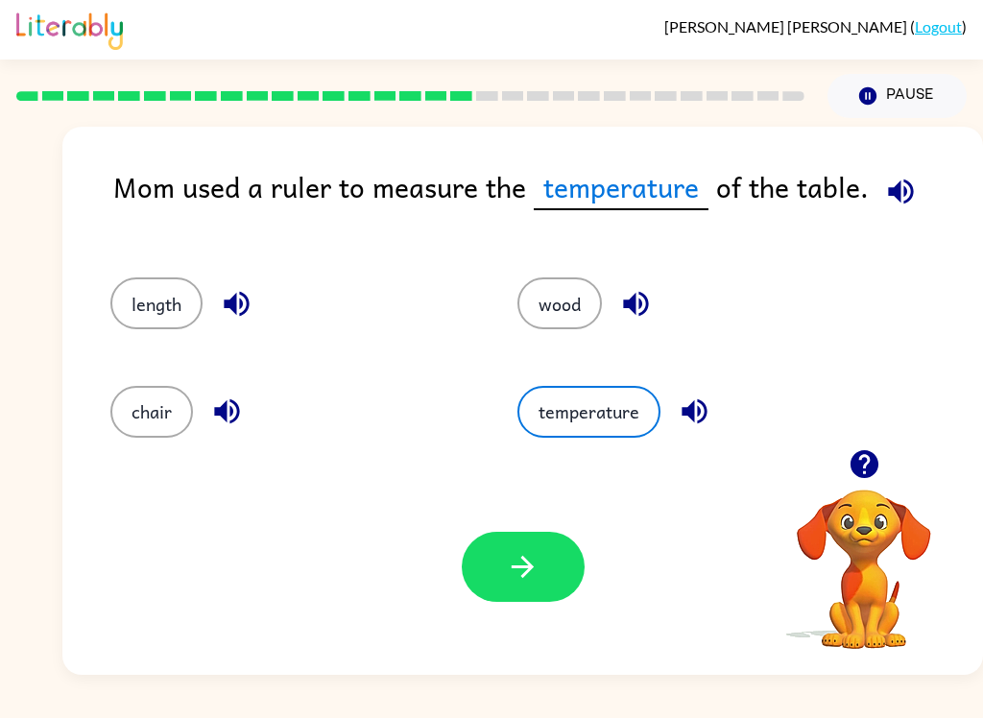
click at [542, 576] on button "button" at bounding box center [523, 567] width 123 height 70
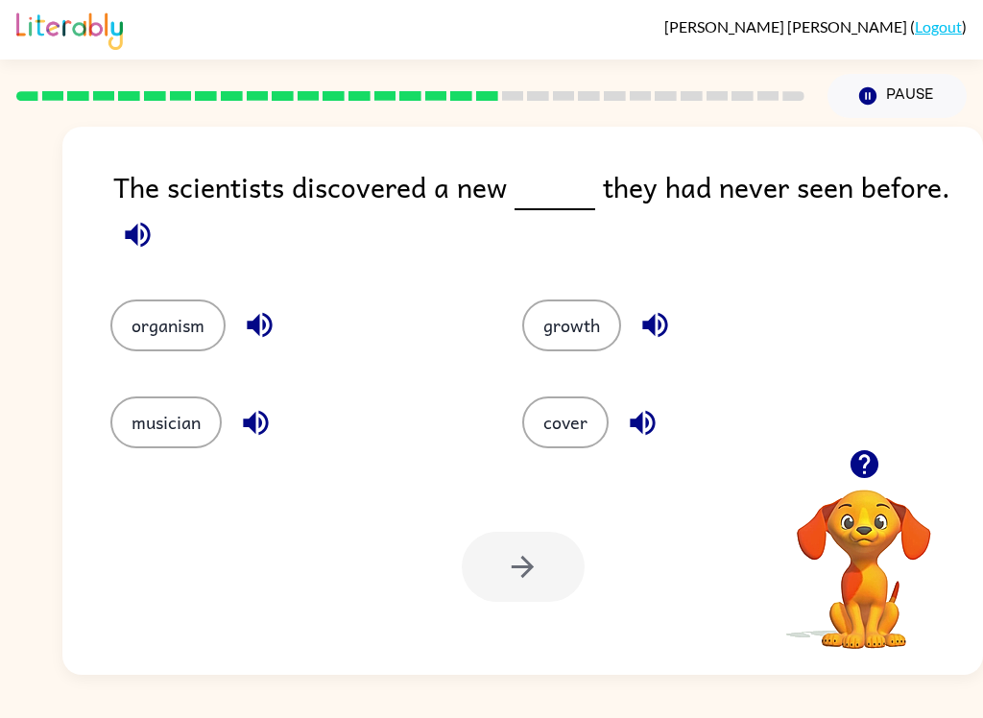
click at [980, 403] on div "The scientists discovered a new they had never seen before. organism growth mus…" at bounding box center [522, 401] width 921 height 548
click at [176, 434] on button "musician" at bounding box center [165, 422] width 111 height 52
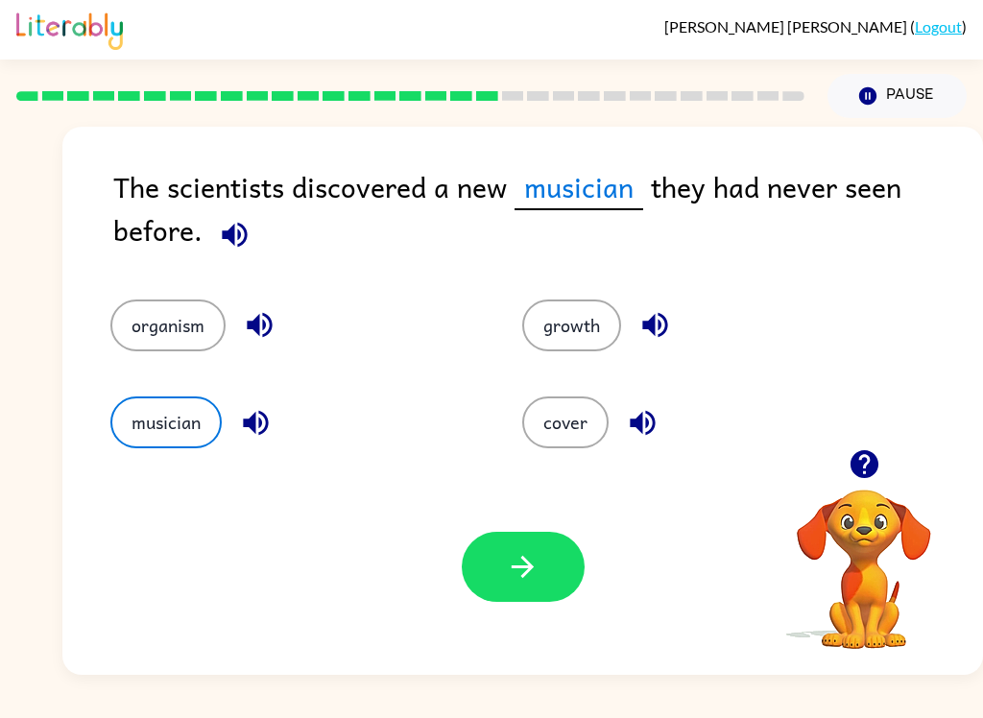
click at [520, 622] on div "Your browser must support playing .mp4 files to use Literably. Please try using…" at bounding box center [522, 567] width 921 height 216
click at [520, 576] on icon "button" at bounding box center [523, 567] width 34 height 34
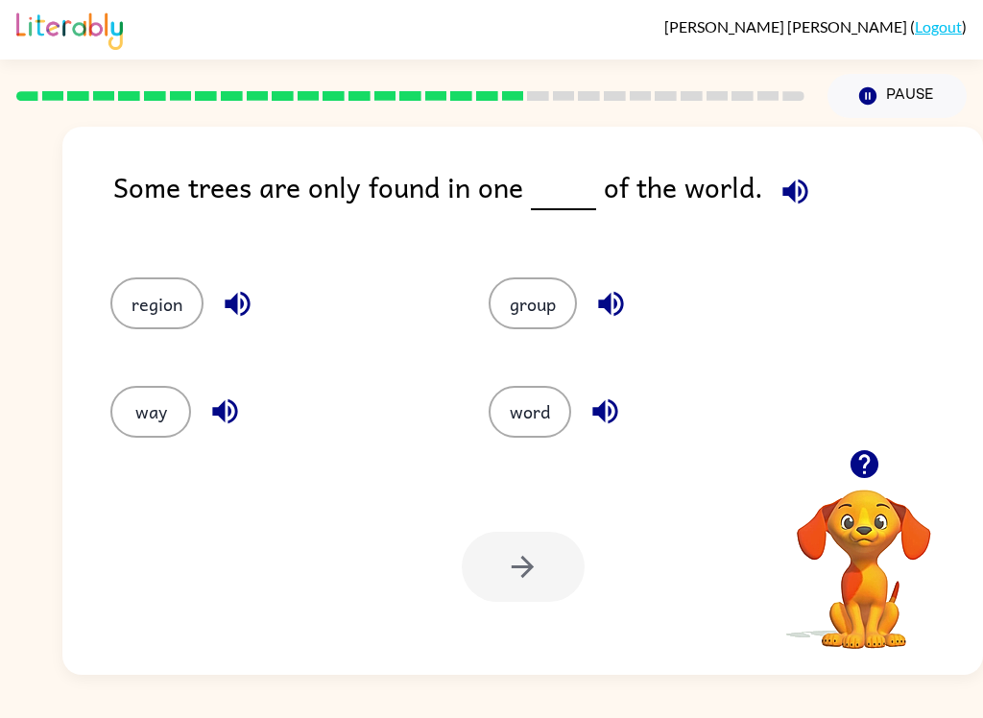
click at [35, 436] on div "Some trees are only found in one of the world. region group way word Your brows…" at bounding box center [491, 396] width 983 height 557
click at [162, 310] on button "region" at bounding box center [156, 303] width 93 height 52
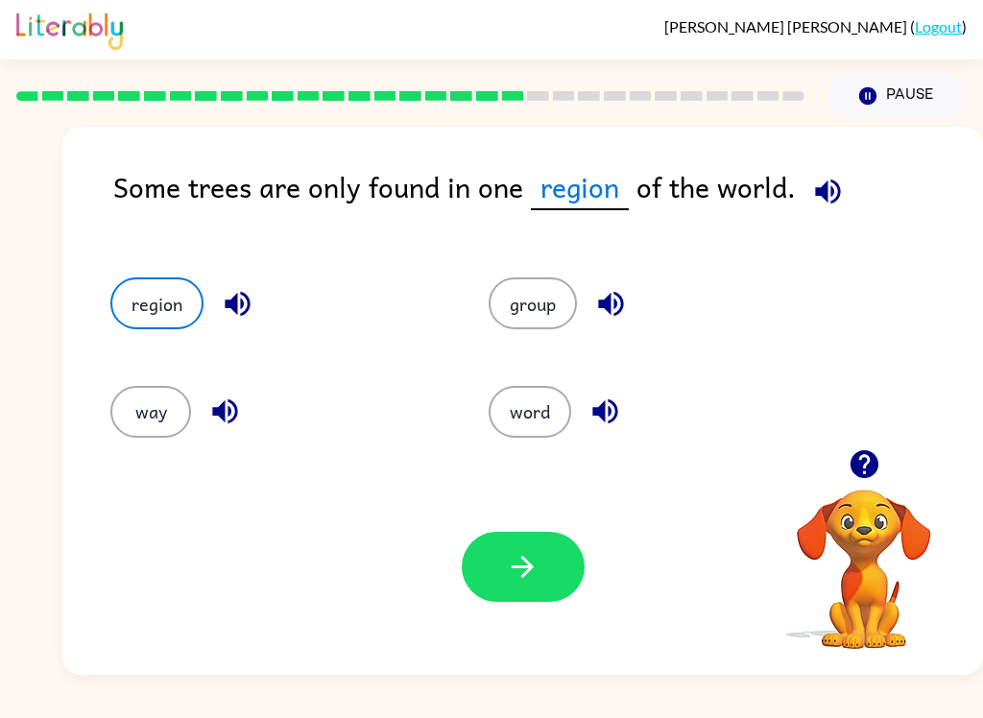
click at [516, 602] on button "button" at bounding box center [523, 567] width 123 height 70
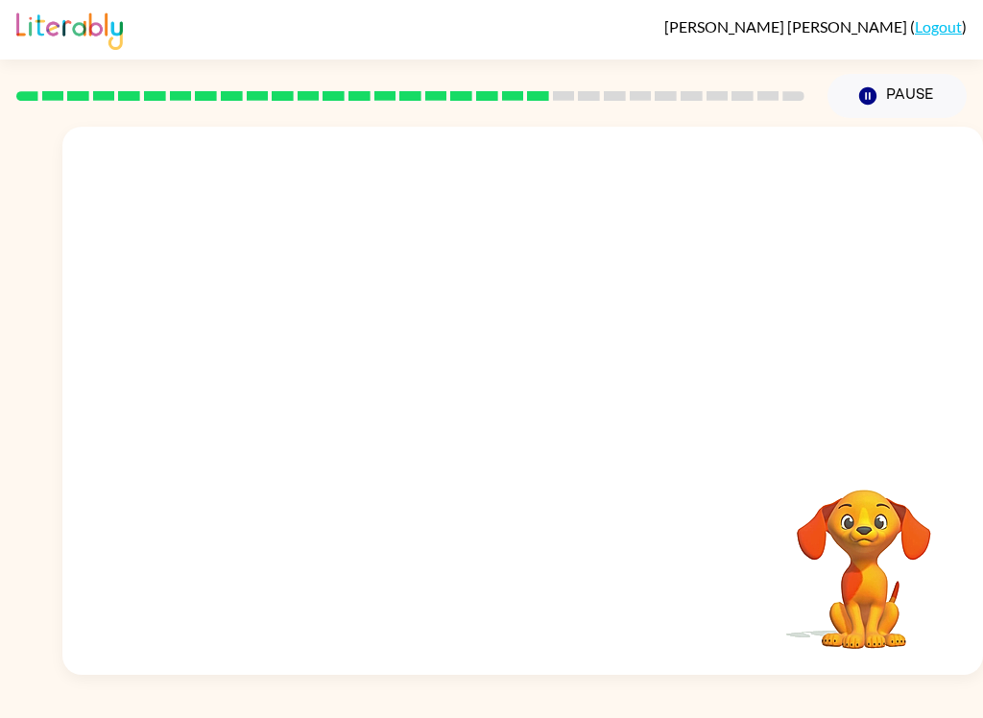
click at [635, 294] on video "Your browser must support playing .mp4 files to use Literably. Please try using…" at bounding box center [522, 288] width 921 height 323
click at [636, 300] on video "Your browser must support playing .mp4 files to use Literably. Please try using…" at bounding box center [522, 288] width 921 height 323
click at [640, 297] on video "Your browser must support playing .mp4 files to use Literably. Please try using…" at bounding box center [522, 288] width 921 height 323
click at [645, 300] on video "Your browser must support playing .mp4 files to use Literably. Please try using…" at bounding box center [522, 288] width 921 height 323
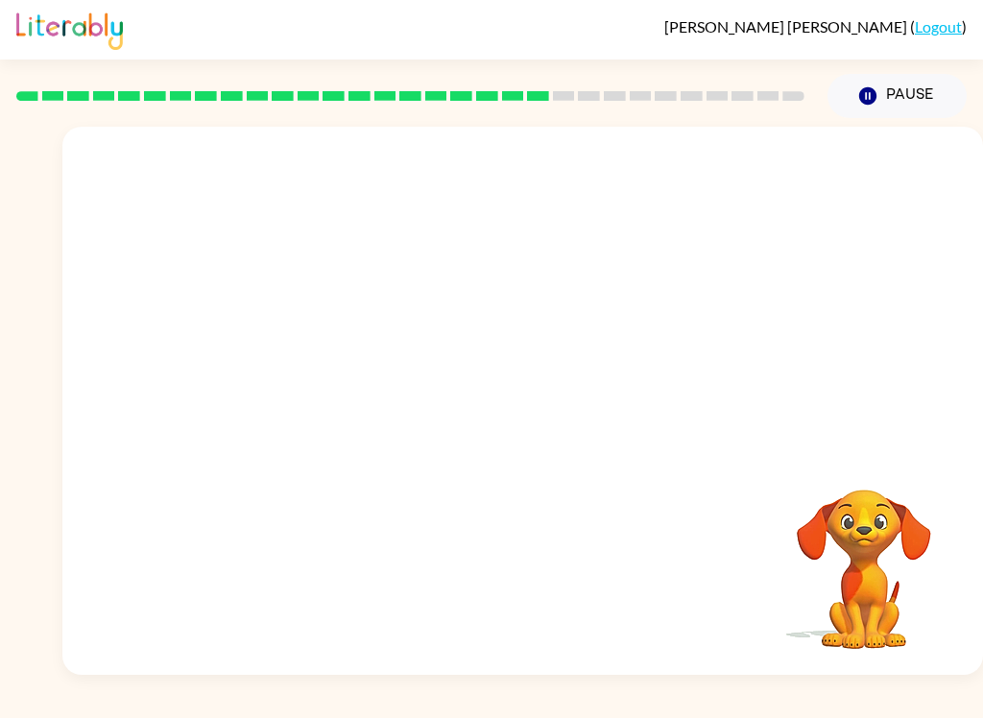
click at [635, 296] on video "Your browser must support playing .mp4 files to use Literably. Please try using…" at bounding box center [522, 288] width 921 height 323
click at [649, 302] on video "Your browser must support playing .mp4 files to use Literably. Please try using…" at bounding box center [522, 288] width 921 height 323
click at [649, 301] on video "Your browser must support playing .mp4 files to use Literably. Please try using…" at bounding box center [522, 288] width 921 height 323
click at [640, 300] on video "Your browser must support playing .mp4 files to use Literably. Please try using…" at bounding box center [522, 288] width 921 height 323
click at [644, 311] on video "Your browser must support playing .mp4 files to use Literably. Please try using…" at bounding box center [522, 288] width 921 height 323
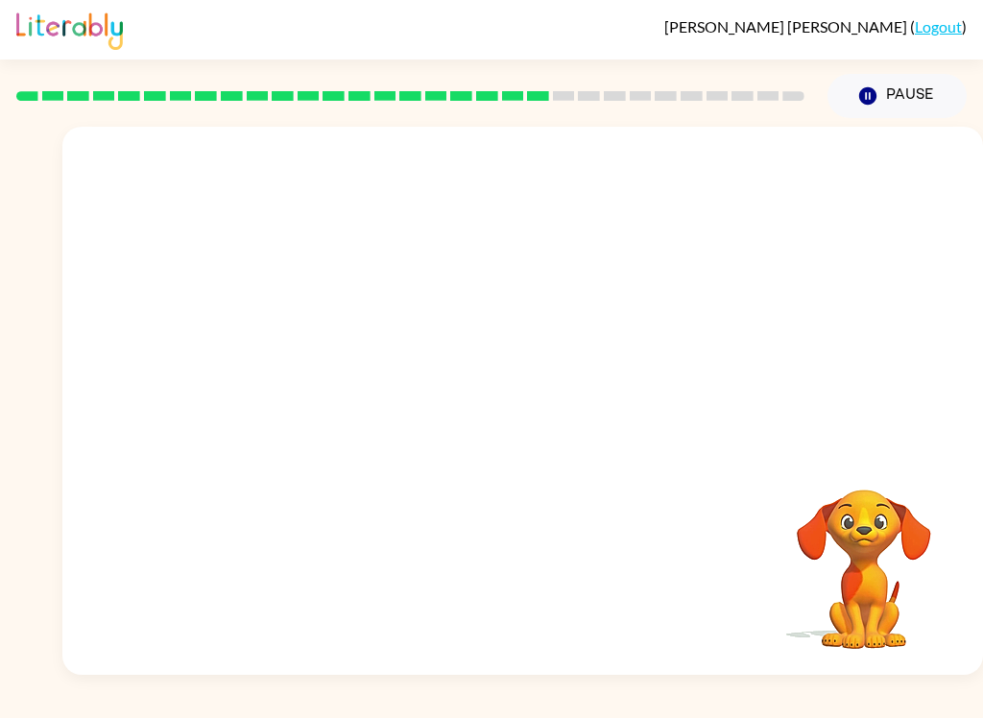
click at [653, 319] on video "Your browser must support playing .mp4 files to use Literably. Please try using…" at bounding box center [522, 288] width 921 height 323
click at [658, 286] on video "Your browser must support playing .mp4 files to use Literably. Please try using…" at bounding box center [522, 288] width 921 height 323
click at [548, 351] on div at bounding box center [522, 401] width 921 height 548
click at [527, 399] on icon "button" at bounding box center [523, 411] width 34 height 34
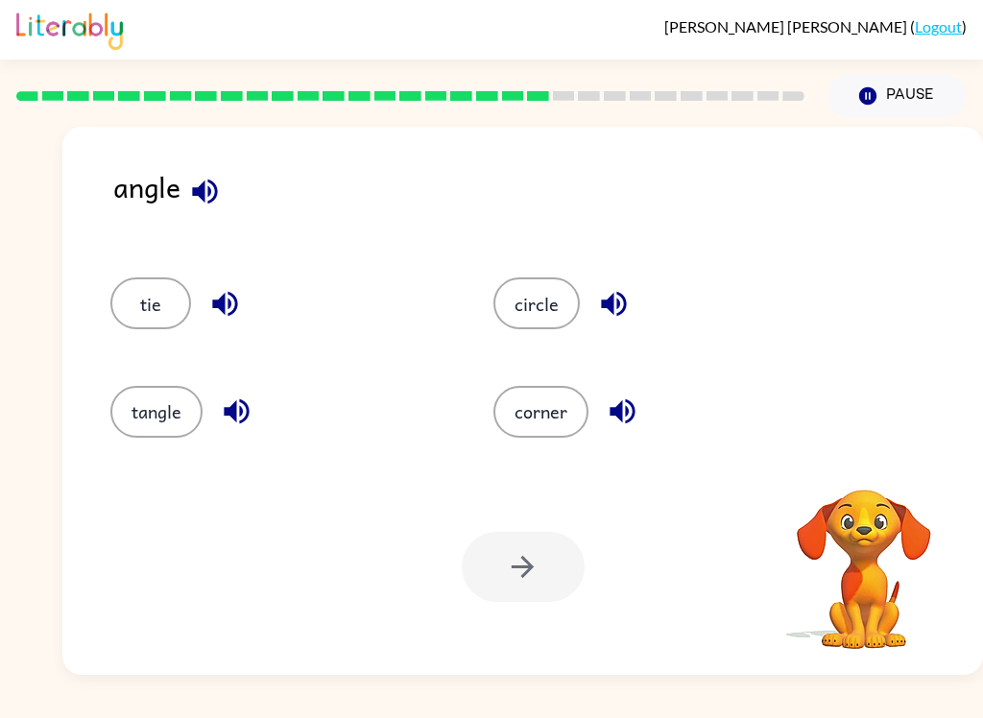
click at [174, 201] on div "angle" at bounding box center [548, 202] width 870 height 74
click at [210, 197] on icon "button" at bounding box center [204, 191] width 25 height 25
click at [237, 422] on icon "button" at bounding box center [237, 412] width 34 height 34
click at [173, 405] on button "tangle" at bounding box center [156, 412] width 92 height 52
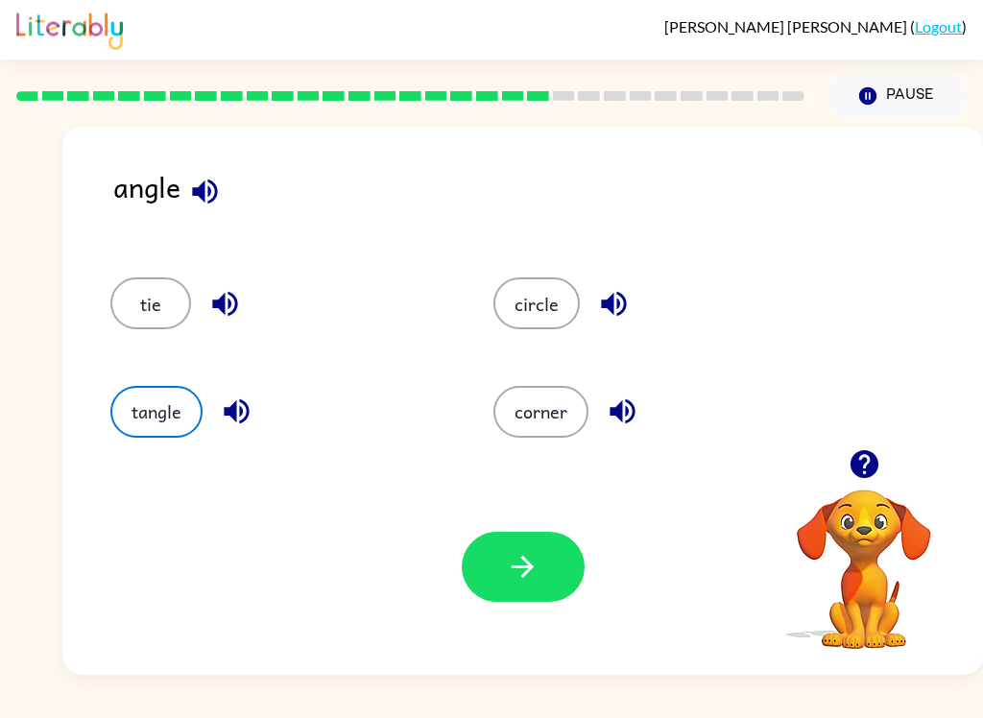
click at [523, 583] on icon "button" at bounding box center [523, 567] width 34 height 34
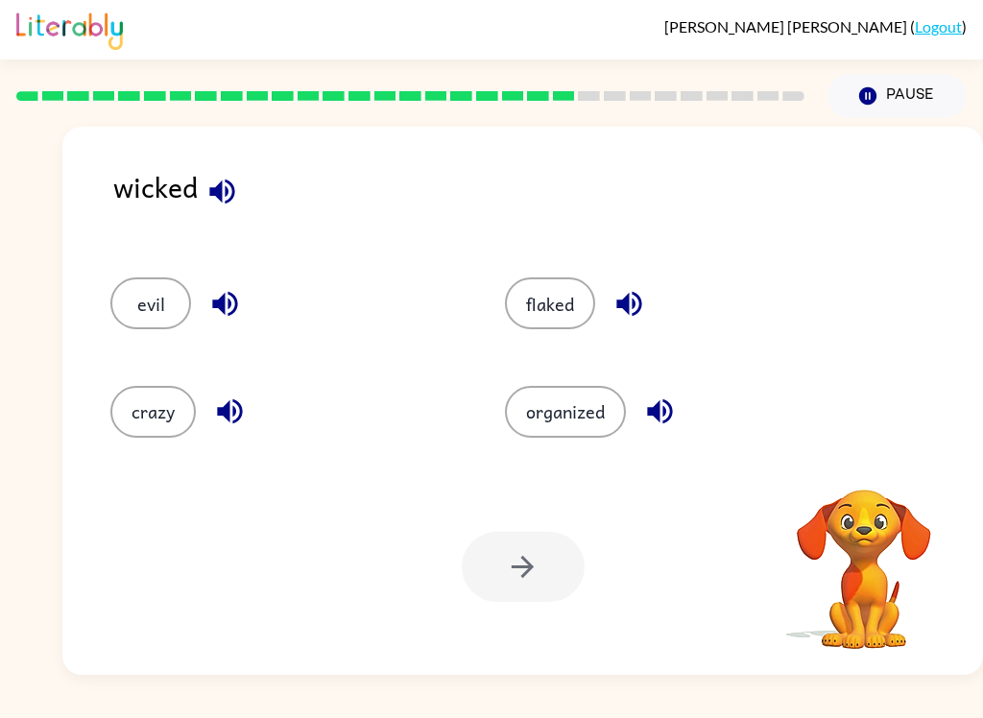
click at [214, 170] on button "button" at bounding box center [222, 191] width 49 height 49
click at [203, 183] on button "button" at bounding box center [222, 191] width 49 height 49
click at [659, 415] on icon "button" at bounding box center [659, 411] width 25 height 25
click at [228, 303] on icon "button" at bounding box center [224, 304] width 25 height 25
click at [238, 405] on icon "button" at bounding box center [229, 411] width 25 height 25
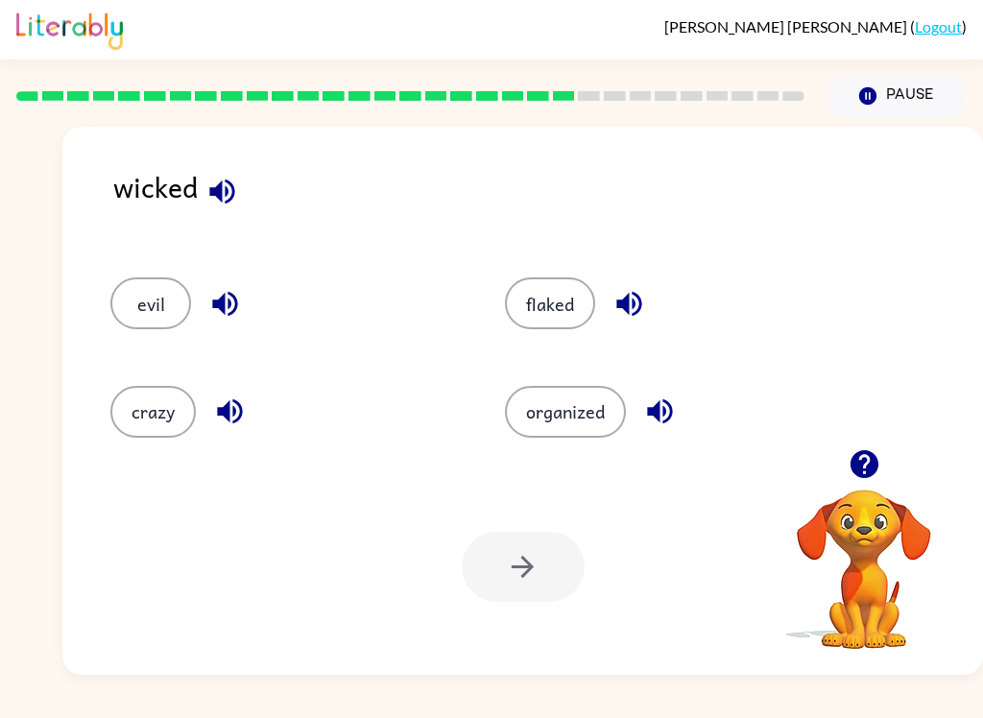
click at [641, 307] on icon "button" at bounding box center [628, 304] width 25 height 25
click at [558, 312] on button "flaked" at bounding box center [550, 303] width 90 height 52
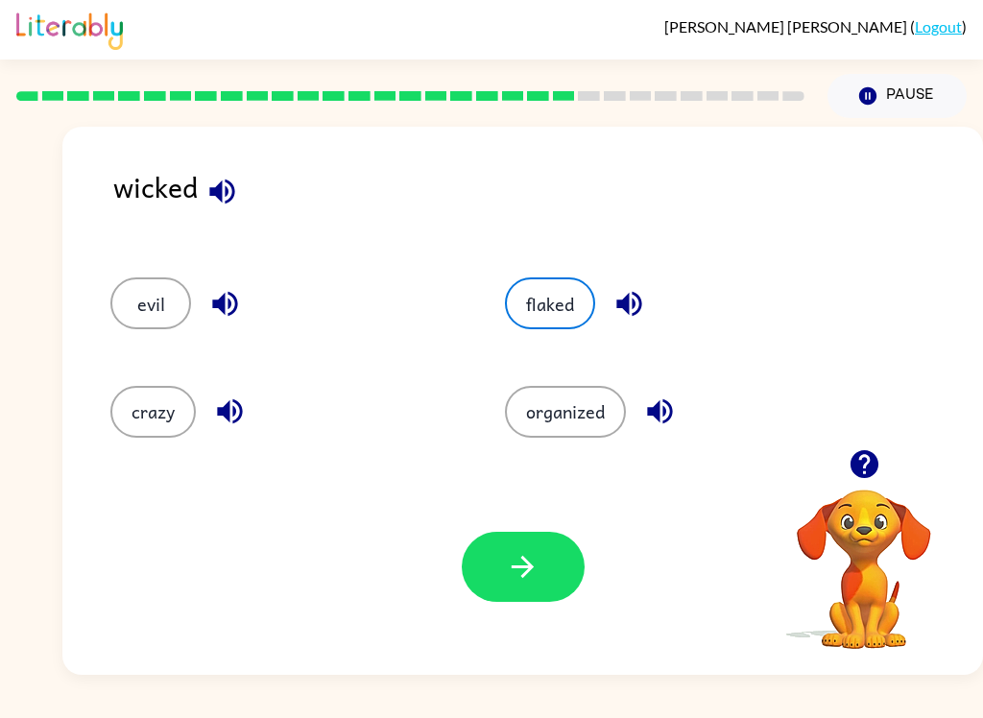
click at [505, 571] on button "button" at bounding box center [523, 567] width 123 height 70
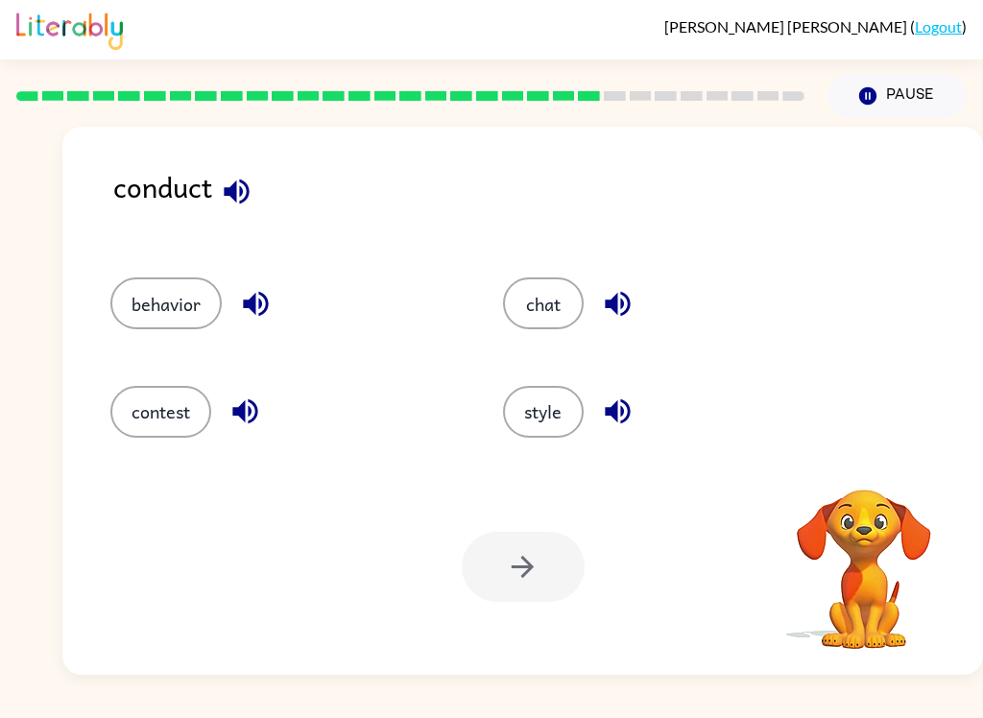
click at [247, 310] on icon "button" at bounding box center [256, 304] width 34 height 34
click at [245, 186] on icon "button" at bounding box center [236, 191] width 25 height 25
click at [151, 435] on button "contest" at bounding box center [160, 412] width 101 height 52
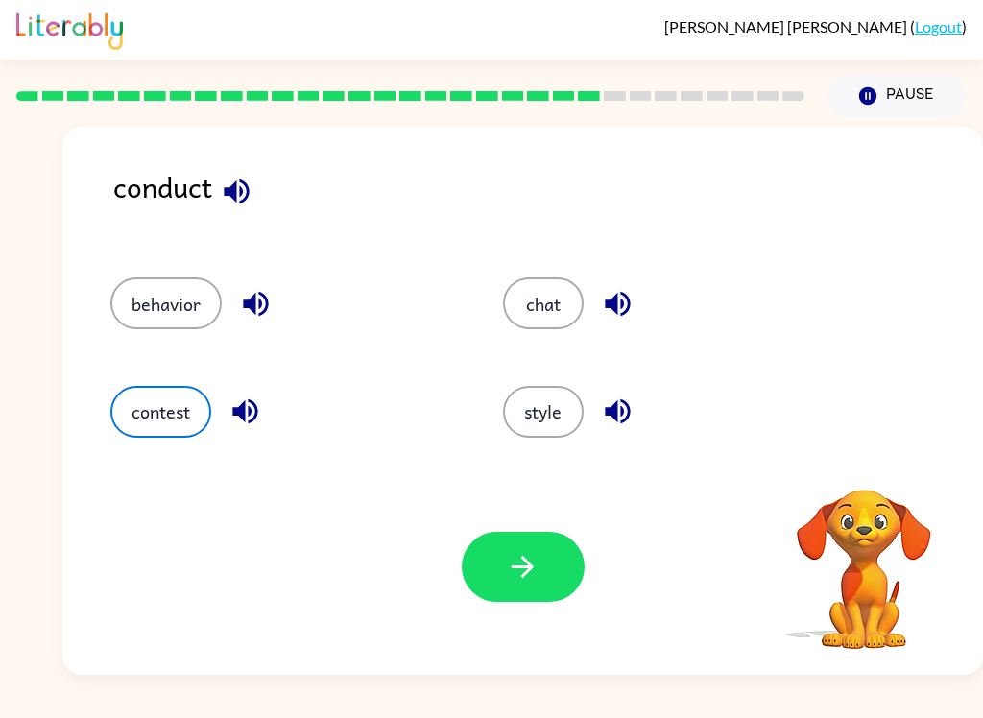
click at [507, 594] on button "button" at bounding box center [523, 567] width 123 height 70
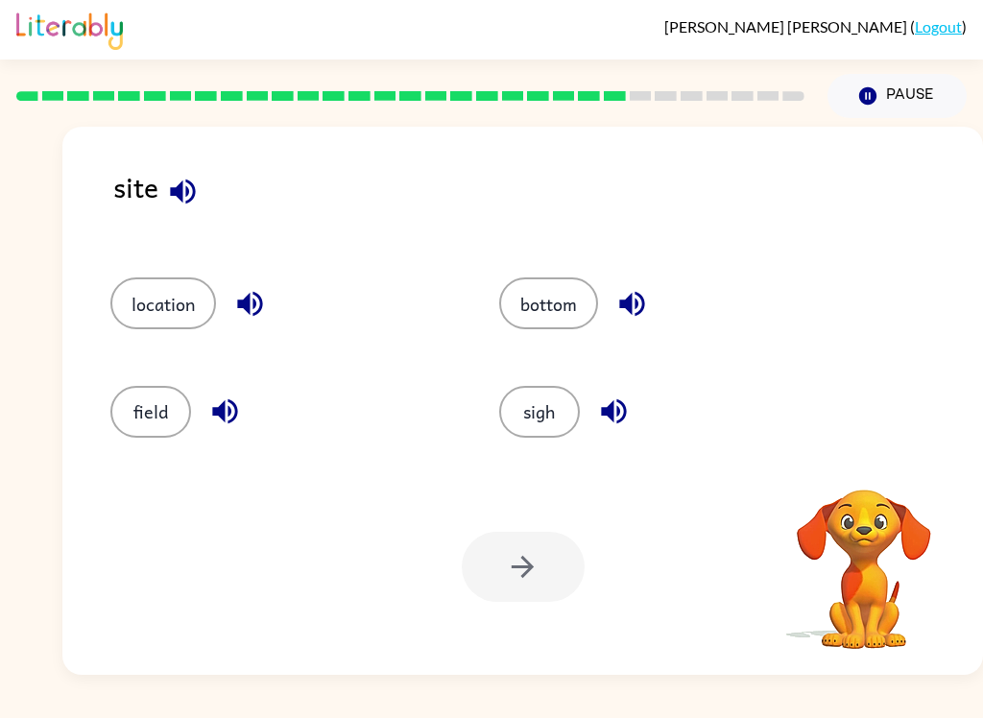
click at [172, 204] on icon "button" at bounding box center [183, 192] width 34 height 34
click at [634, 415] on button "button" at bounding box center [613, 411] width 49 height 49
click at [547, 420] on button "sigh" at bounding box center [539, 412] width 81 height 52
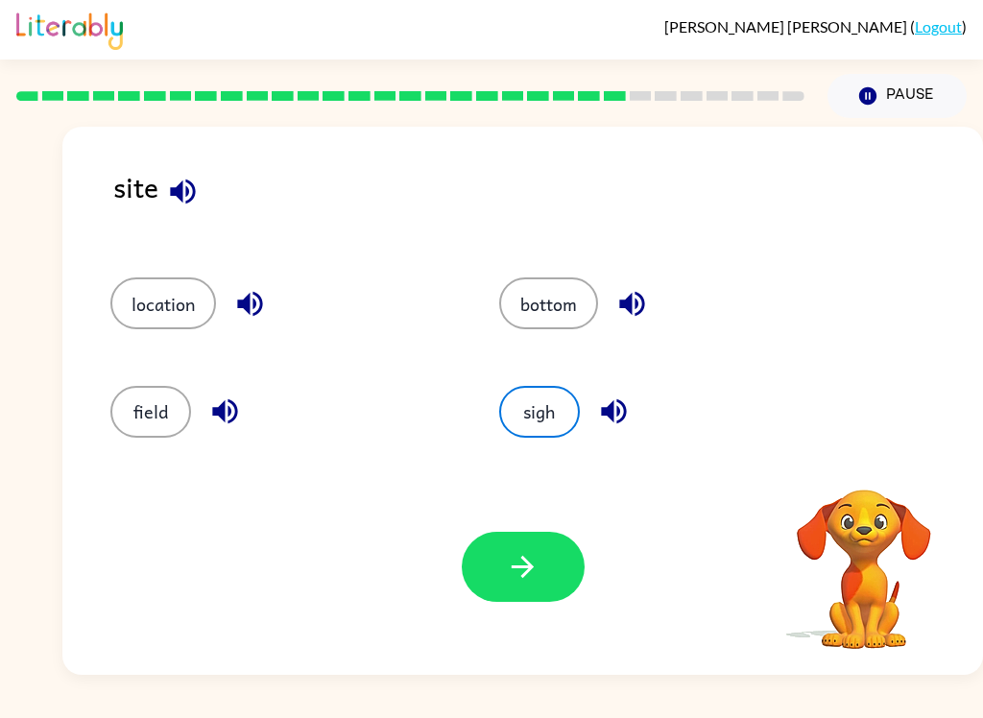
click at [525, 564] on icon "button" at bounding box center [523, 567] width 34 height 34
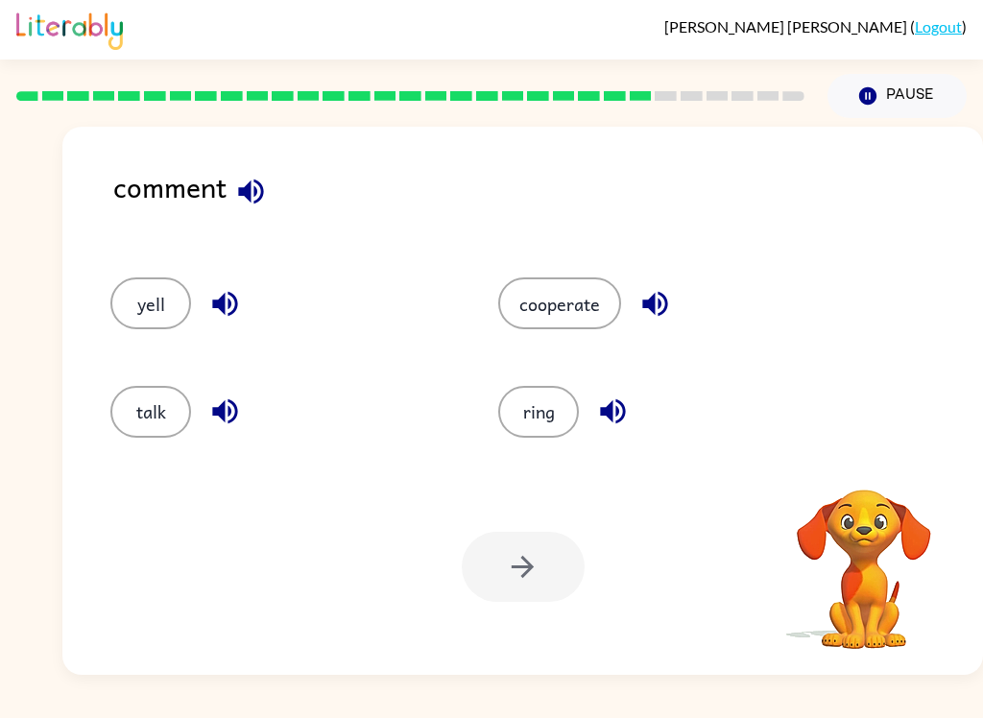
click at [247, 203] on icon "button" at bounding box center [251, 192] width 34 height 34
click at [675, 307] on button "button" at bounding box center [655, 303] width 49 height 49
click at [494, 580] on div at bounding box center [523, 567] width 123 height 70
click at [591, 303] on button "cooperate" at bounding box center [559, 303] width 123 height 52
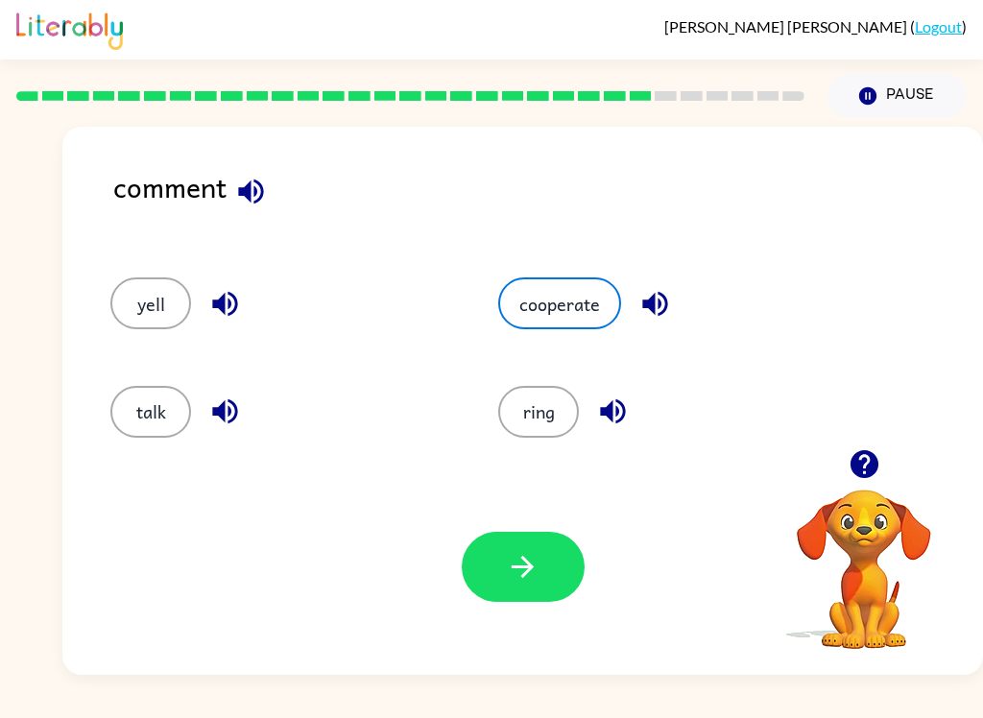
click at [519, 556] on icon "button" at bounding box center [523, 567] width 34 height 34
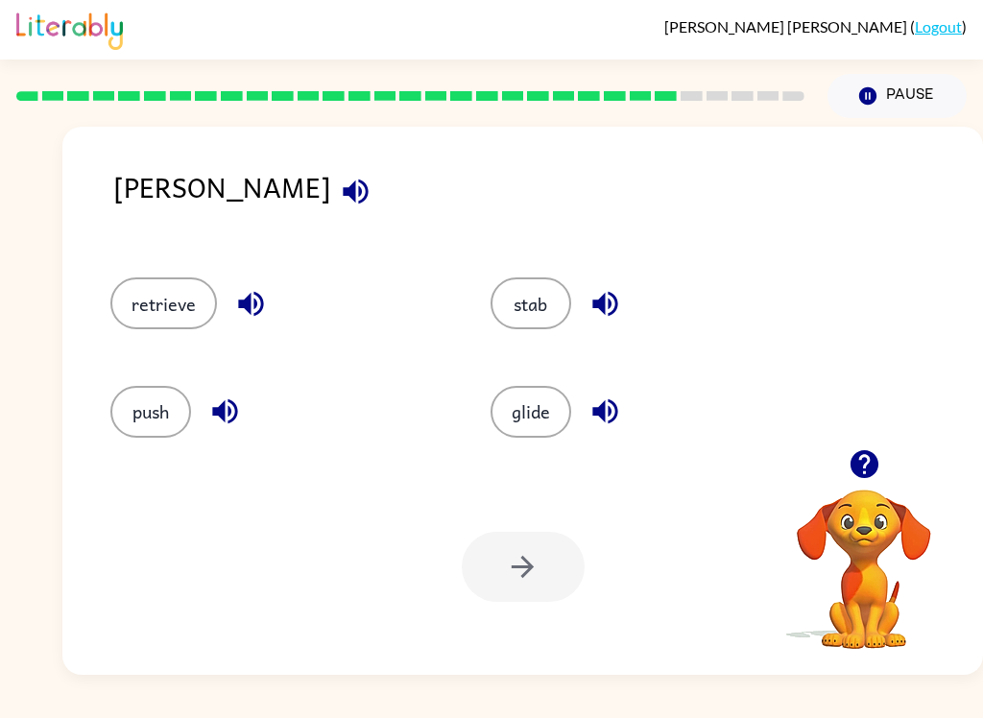
click at [141, 423] on button "push" at bounding box center [150, 412] width 81 height 52
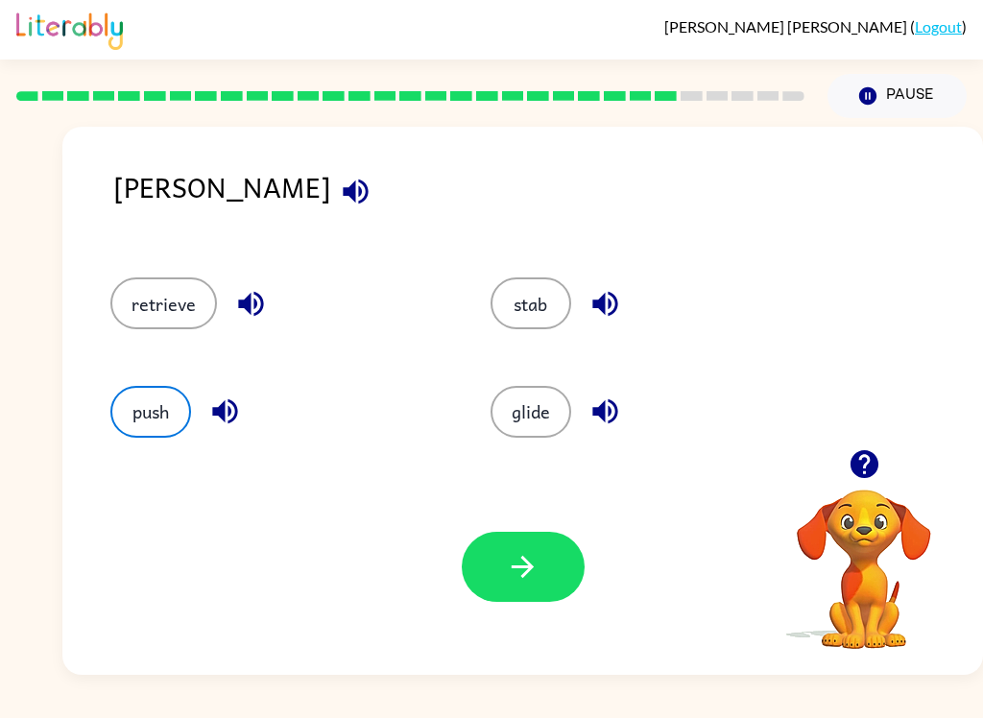
click at [507, 569] on icon "button" at bounding box center [523, 567] width 34 height 34
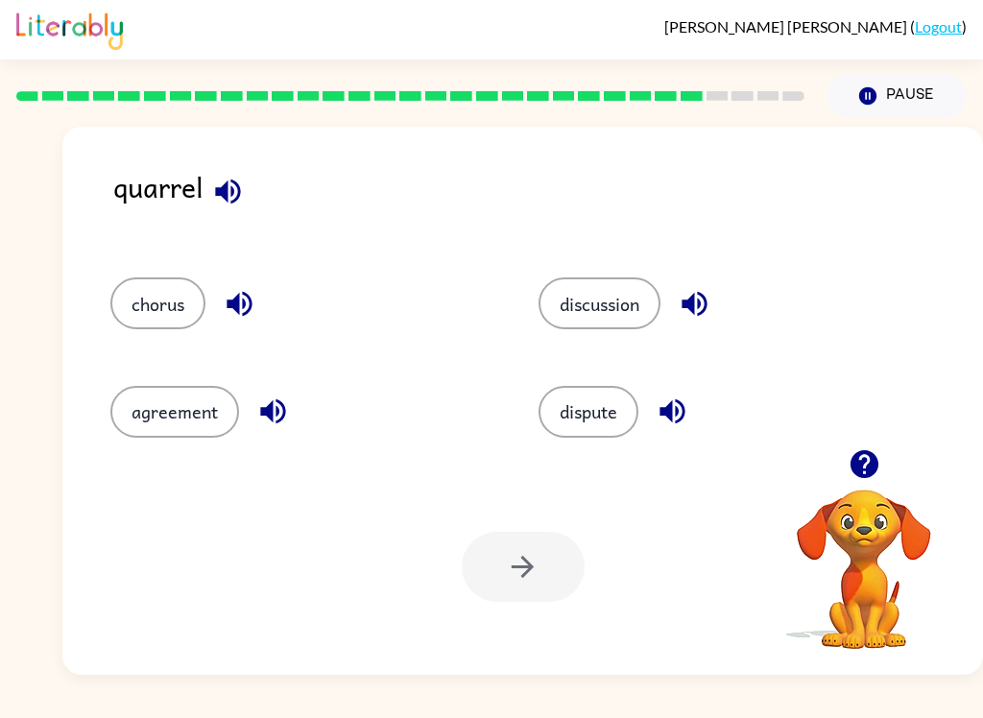
click at [236, 157] on div "quarrel chorus discussion agreement dispute Your browser must support playing .…" at bounding box center [522, 401] width 921 height 548
click at [235, 156] on div "quarrel chorus discussion agreement dispute Your browser must support playing .…" at bounding box center [522, 401] width 921 height 548
click at [233, 191] on icon "button" at bounding box center [227, 191] width 25 height 25
click at [222, 415] on button "agreement" at bounding box center [174, 412] width 129 height 52
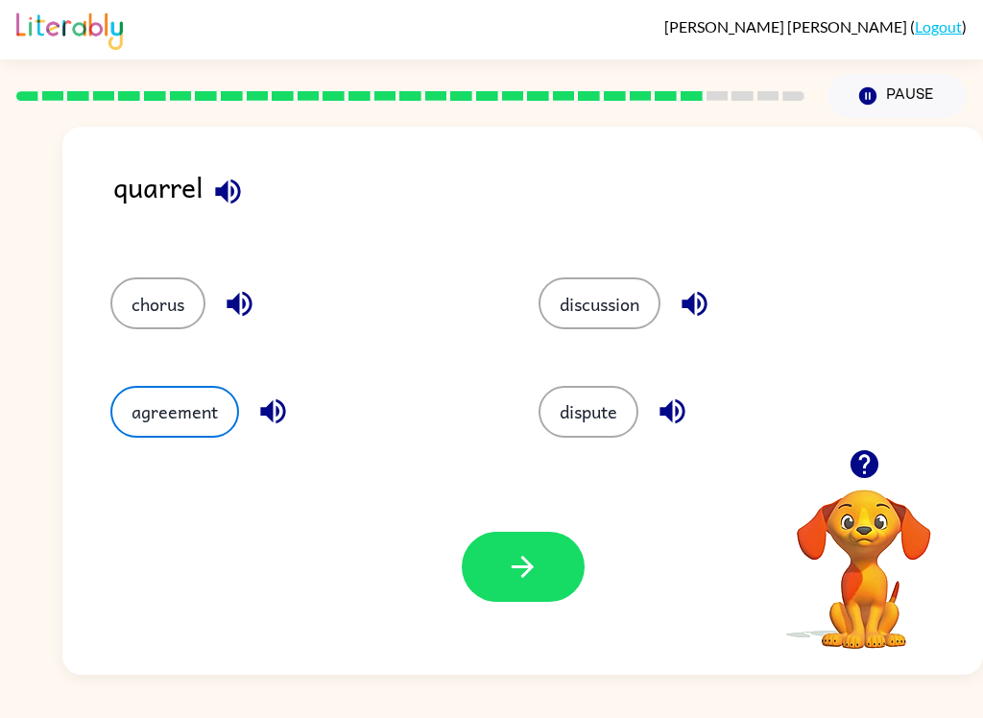
click at [536, 573] on icon "button" at bounding box center [523, 567] width 34 height 34
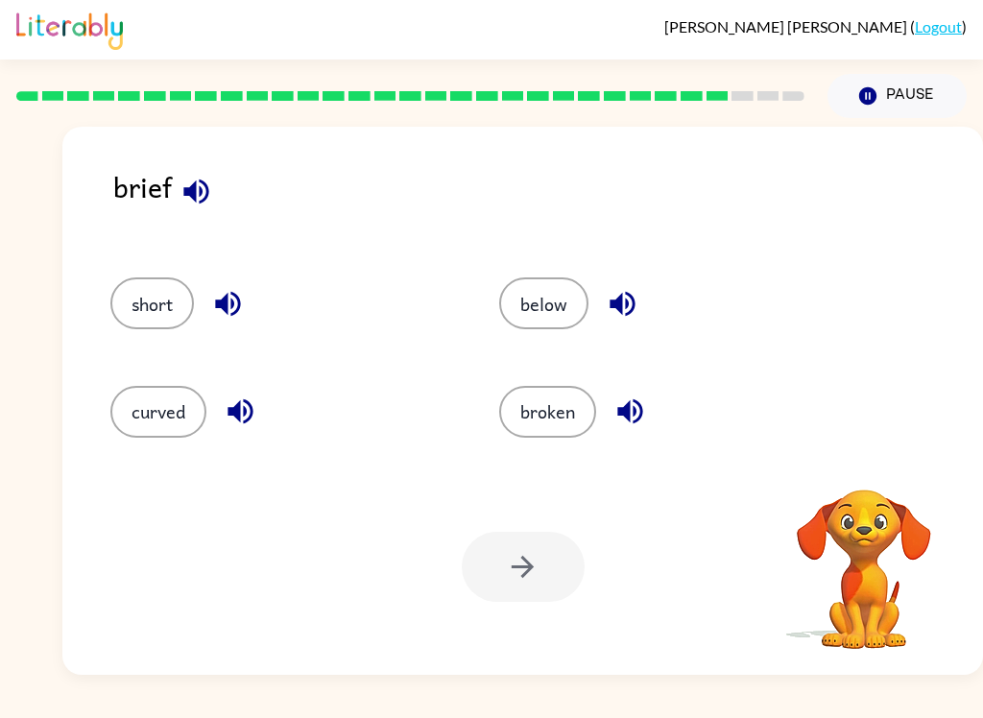
click at [203, 191] on icon "button" at bounding box center [197, 192] width 34 height 34
click at [169, 416] on button "curved" at bounding box center [158, 412] width 96 height 52
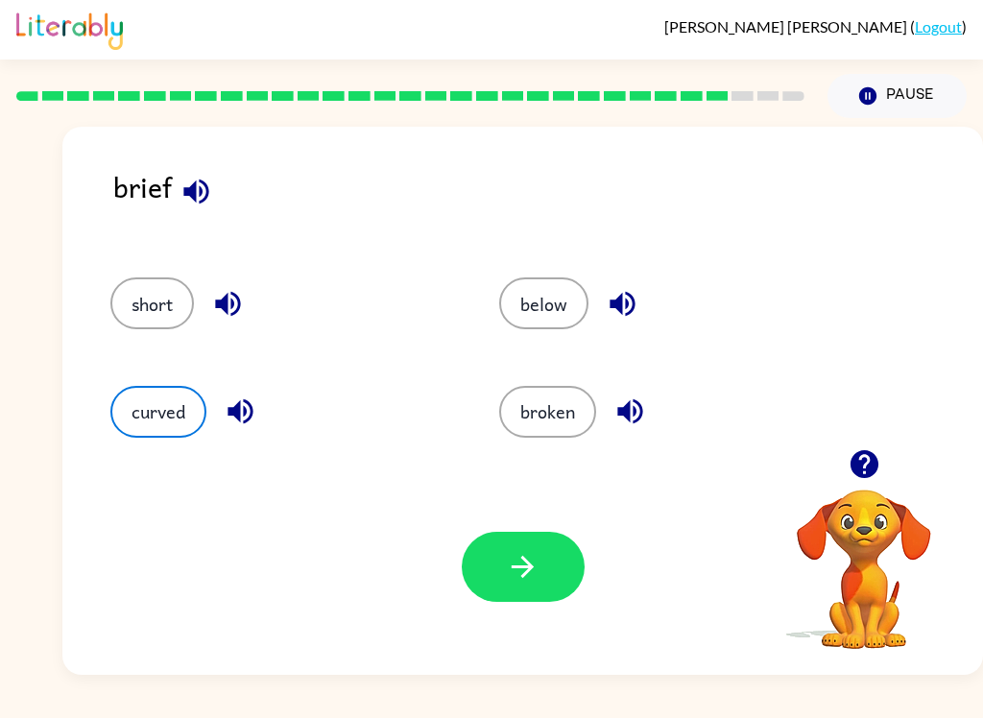
click at [536, 430] on button "broken" at bounding box center [547, 412] width 97 height 52
click at [512, 590] on button "button" at bounding box center [523, 567] width 123 height 70
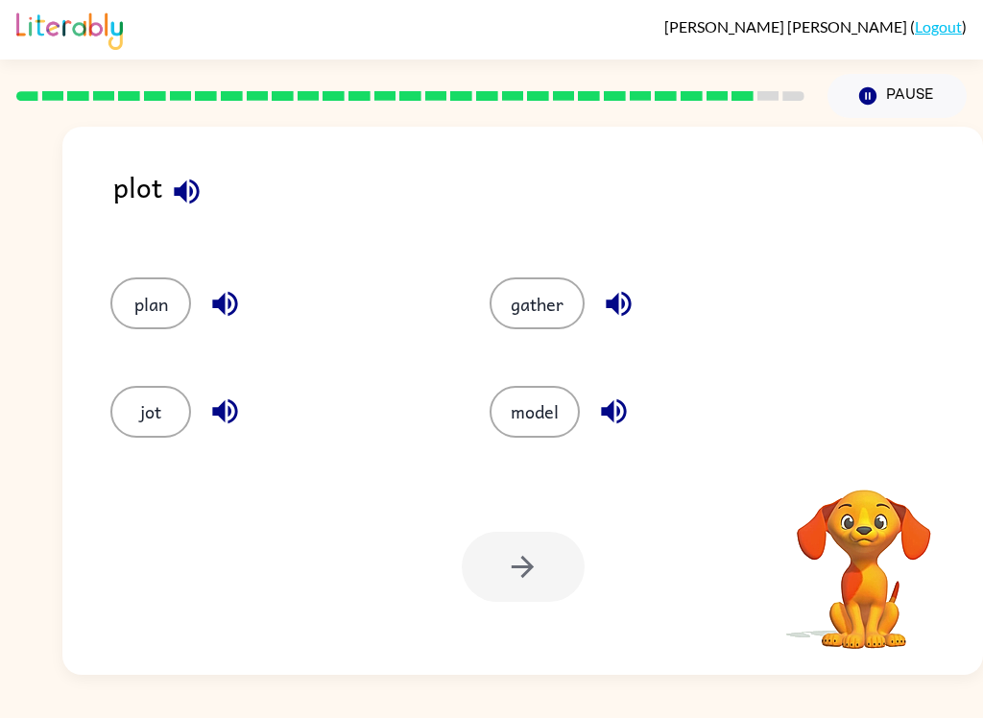
click at [222, 308] on icon "button" at bounding box center [224, 304] width 25 height 25
click at [137, 310] on button "plan" at bounding box center [150, 303] width 81 height 52
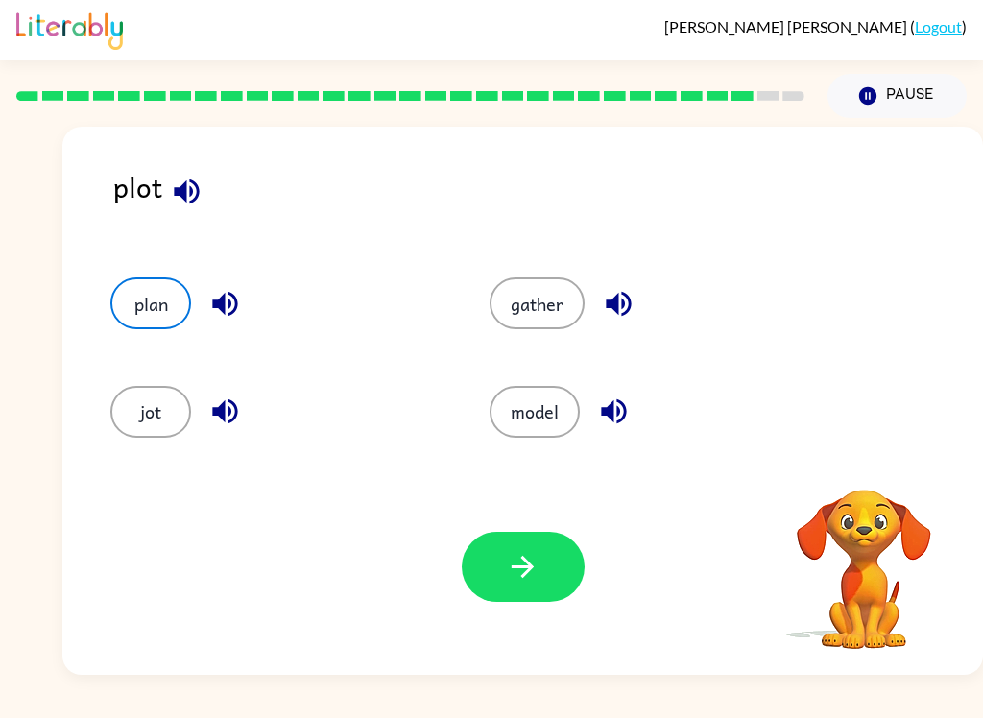
click at [524, 560] on icon "button" at bounding box center [523, 567] width 22 height 22
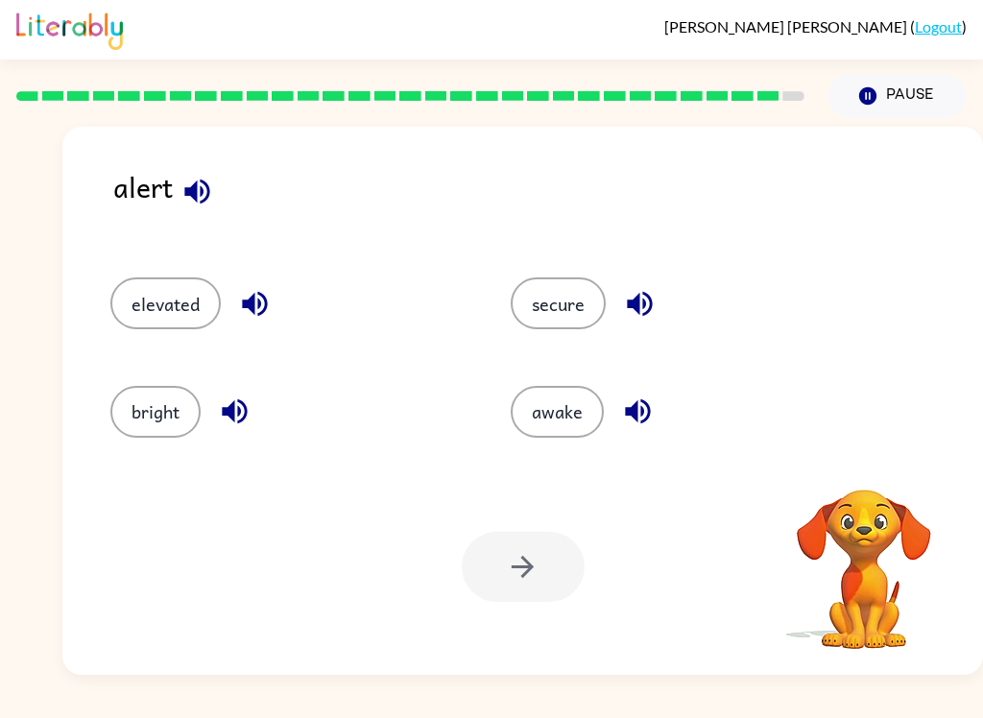
click at [189, 202] on icon "button" at bounding box center [197, 192] width 34 height 34
click at [113, 409] on button "bright" at bounding box center [155, 412] width 90 height 52
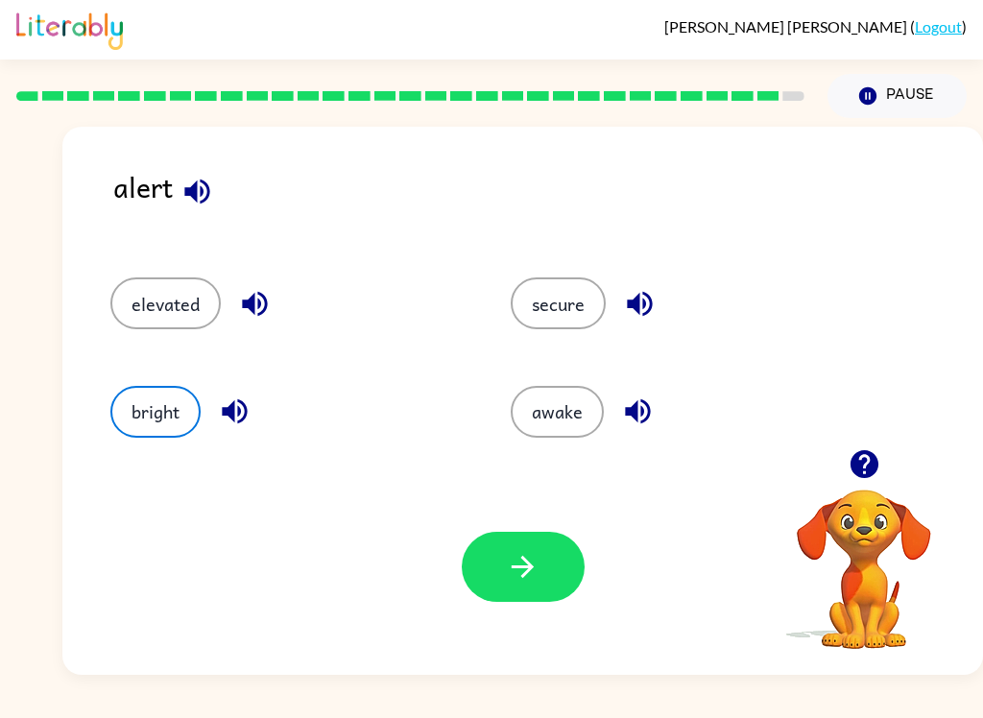
click at [531, 575] on icon "button" at bounding box center [523, 567] width 34 height 34
